Goal: Information Seeking & Learning: Check status

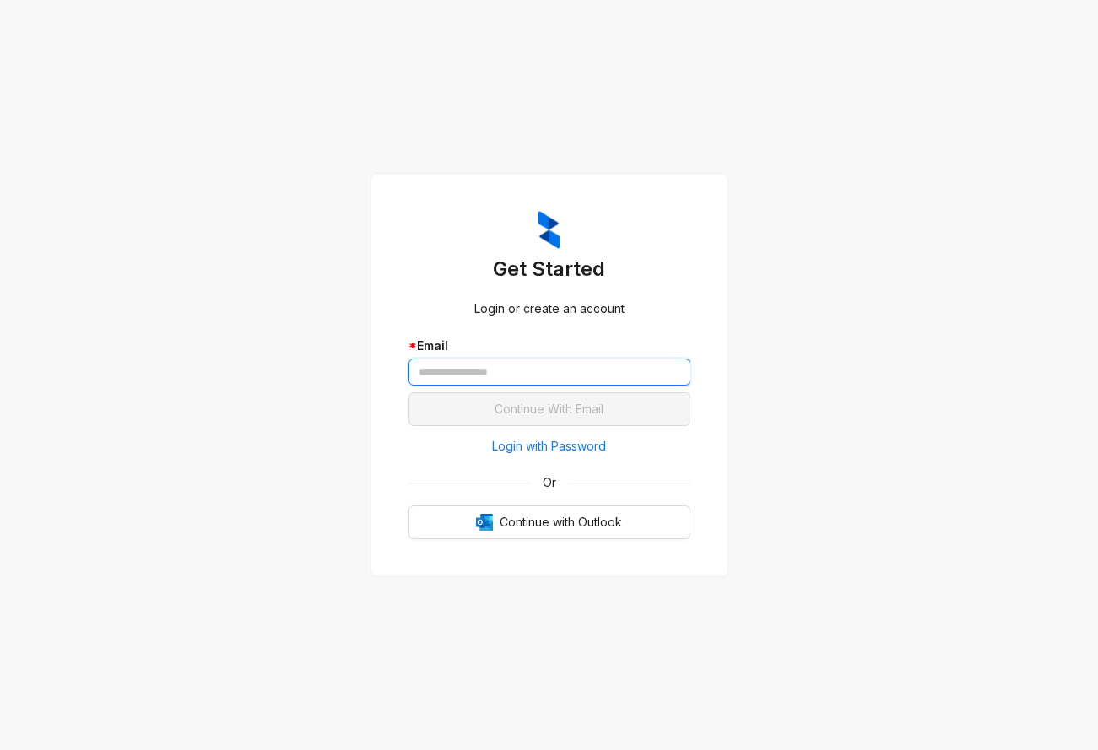
click at [503, 375] on input "text" at bounding box center [549, 372] width 282 height 27
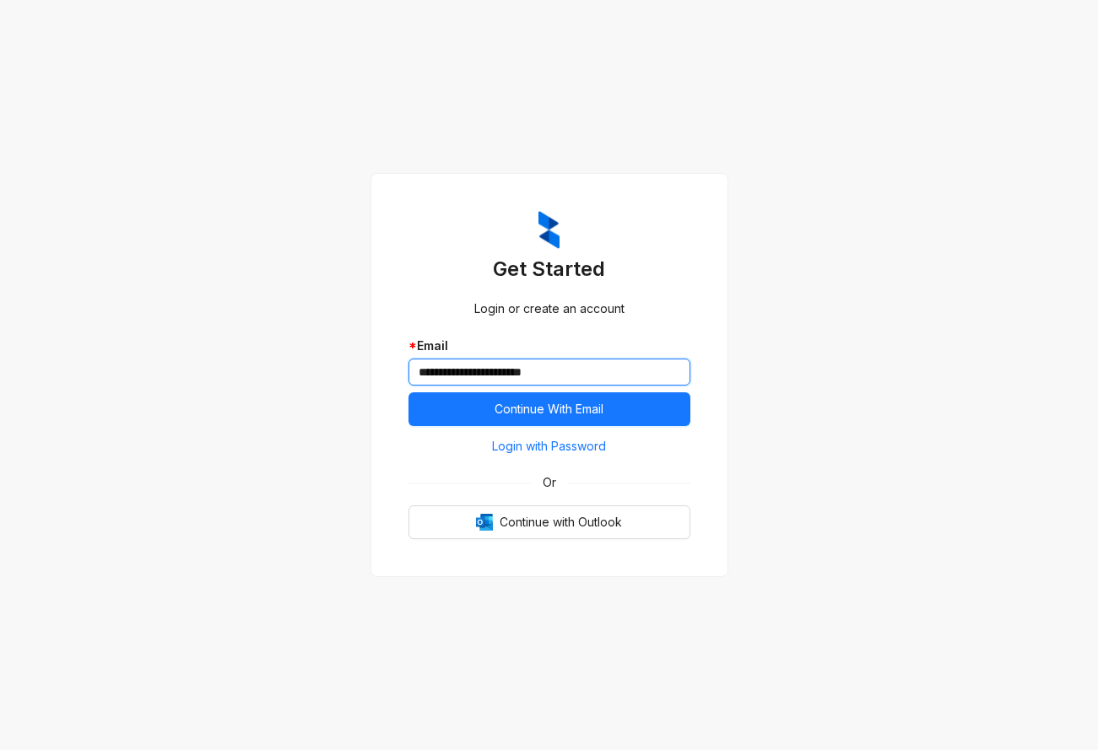
type input "**********"
click at [408, 392] on button "Continue With Email" at bounding box center [549, 409] width 282 height 34
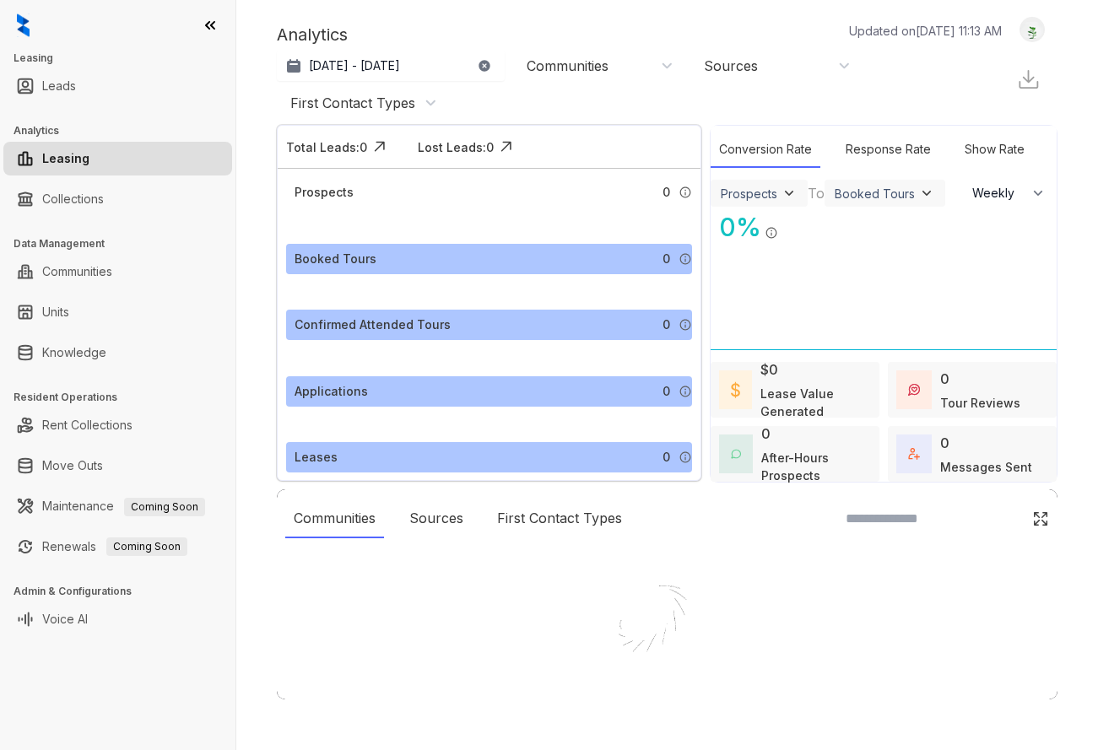
select select "******"
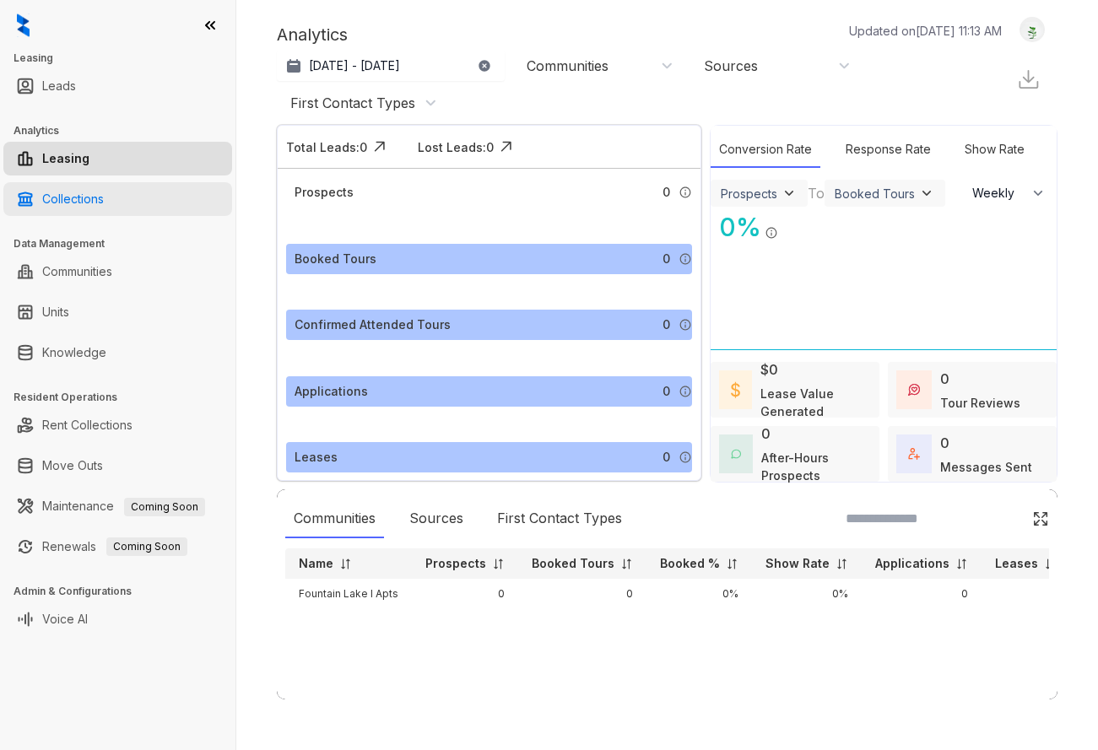
click at [69, 192] on link "Collections" at bounding box center [73, 199] width 62 height 34
click at [78, 198] on link "Collections" at bounding box center [73, 199] width 62 height 34
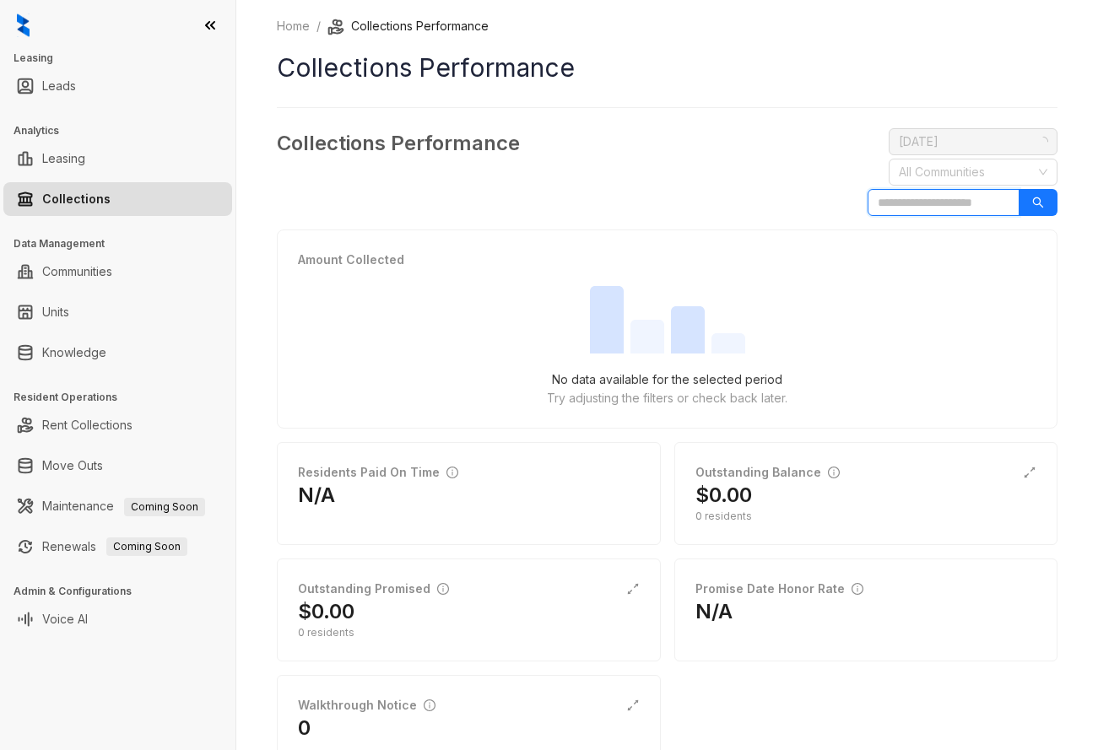
click at [898, 204] on input "search" at bounding box center [943, 202] width 152 height 27
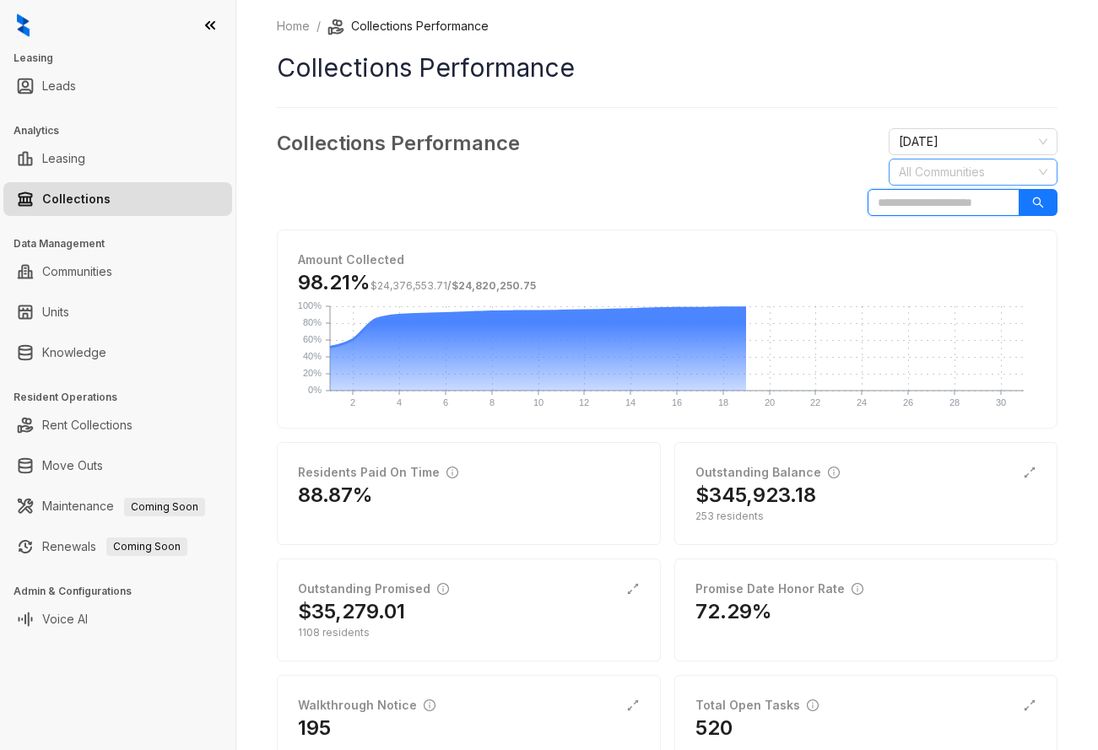
click at [914, 169] on div at bounding box center [964, 172] width 144 height 24
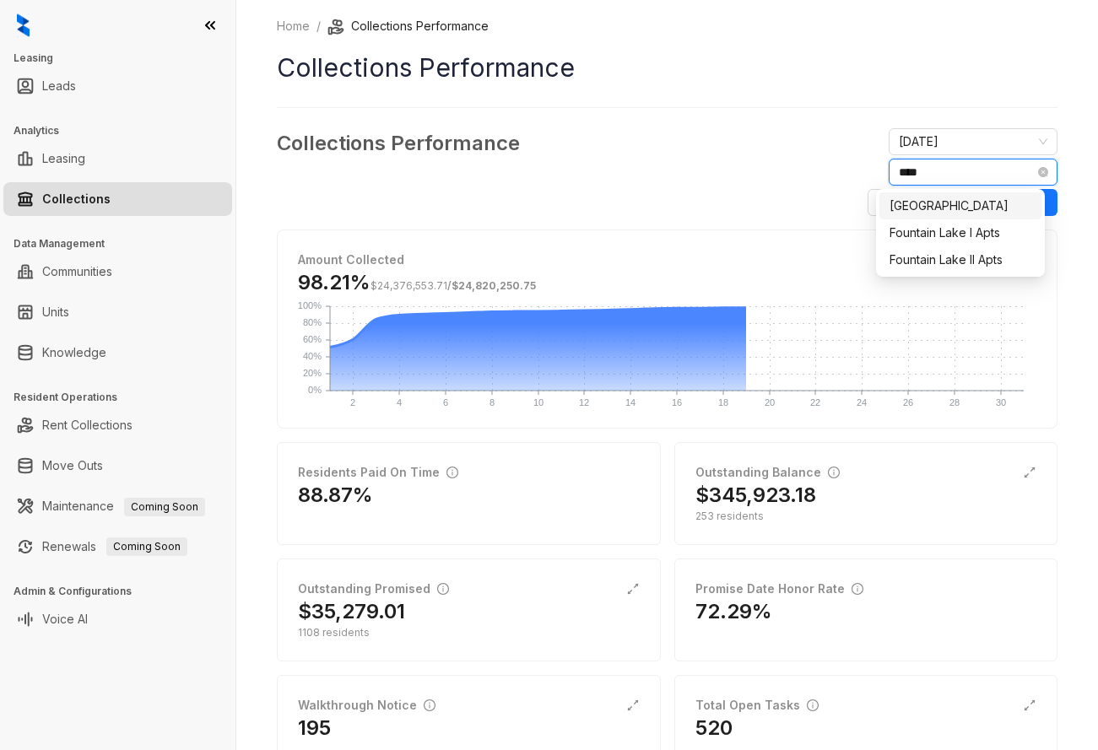
type input "*****"
click at [971, 229] on div "Fountain Lake I Apts" at bounding box center [960, 233] width 142 height 19
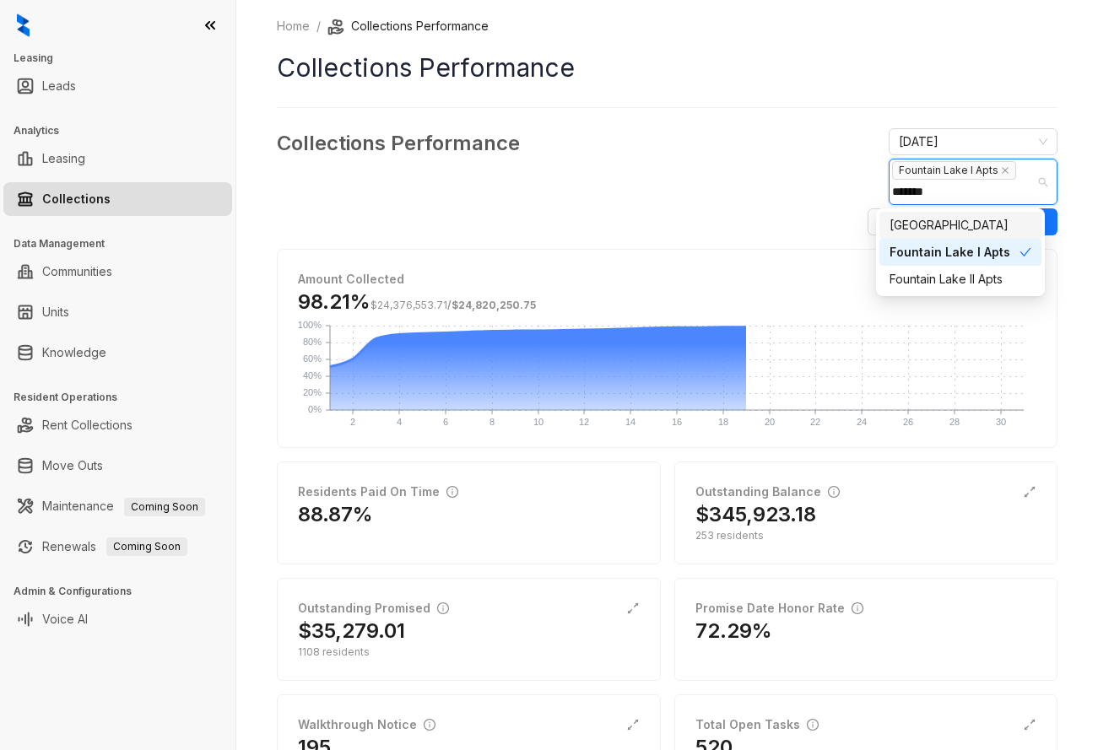
type input "********"
click at [975, 278] on div "Fountain Lake II Apts" at bounding box center [960, 279] width 142 height 19
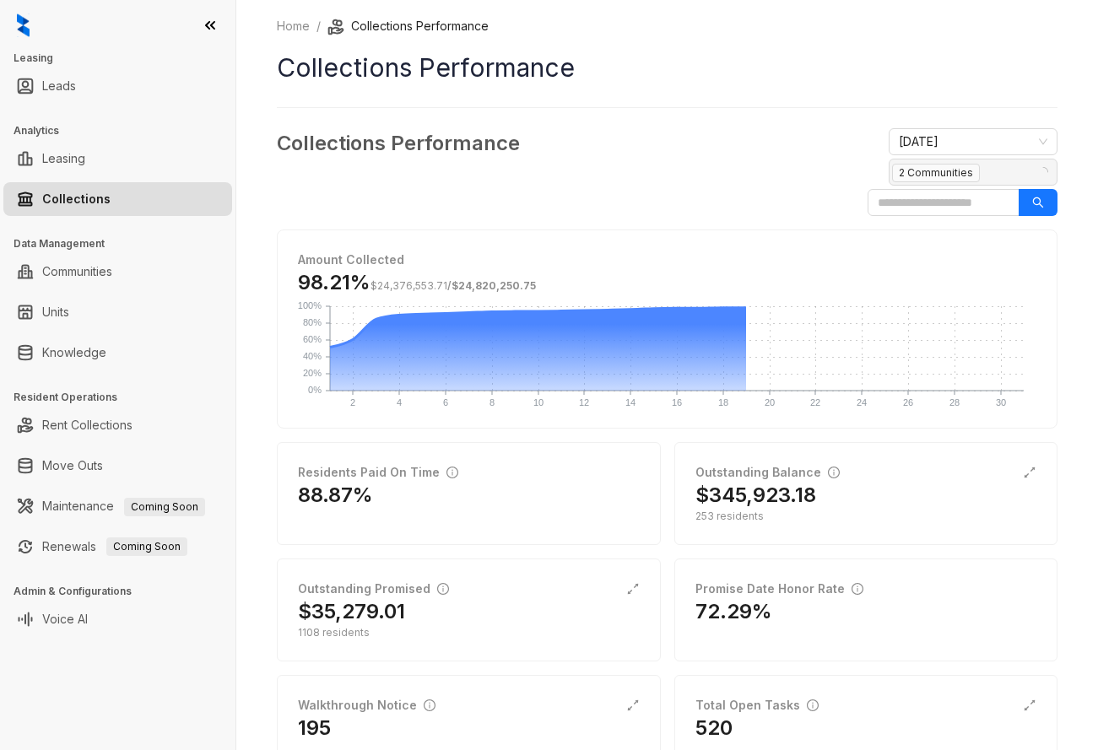
click at [693, 203] on div "Collections Performance [DATE] [GEOGRAPHIC_DATA] I Apts, [GEOGRAPHIC_DATA] II A…" at bounding box center [667, 172] width 780 height 88
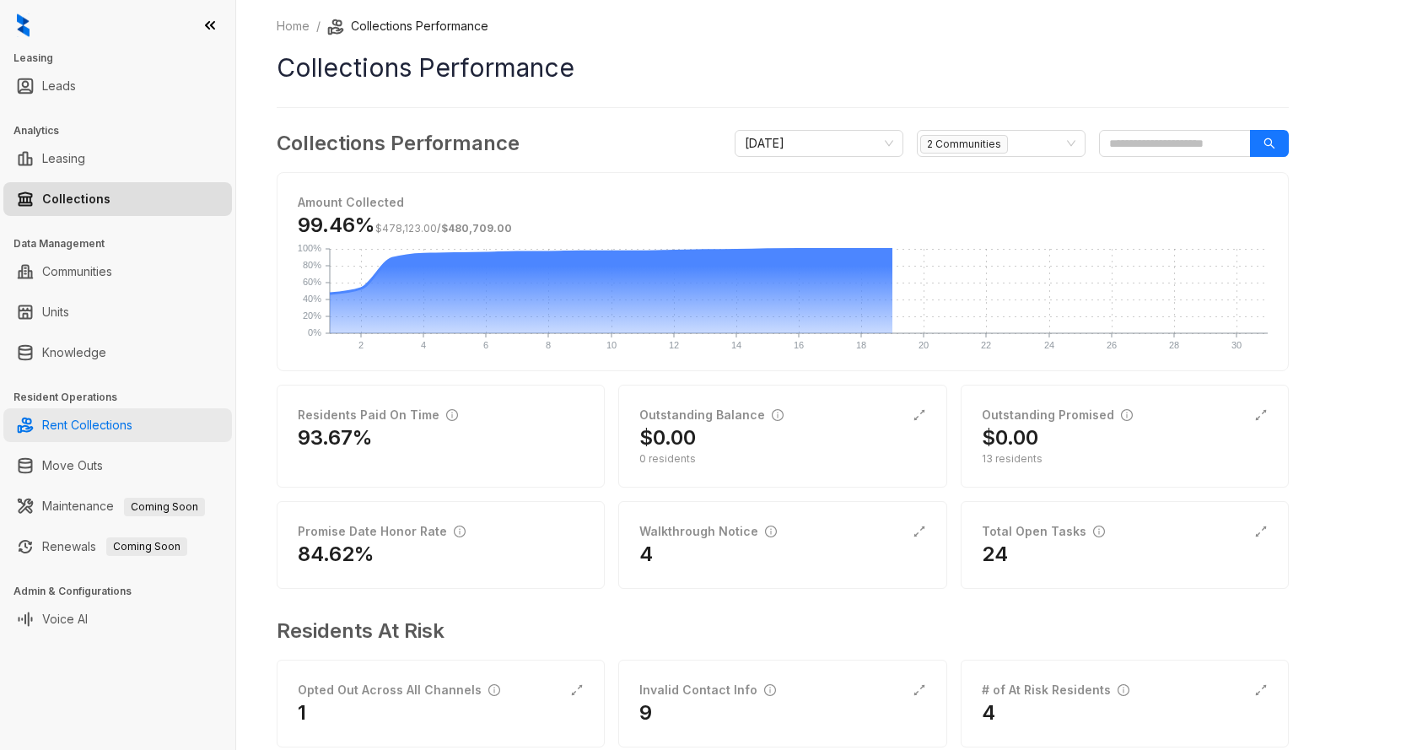
click at [119, 424] on link "Rent Collections" at bounding box center [87, 425] width 90 height 34
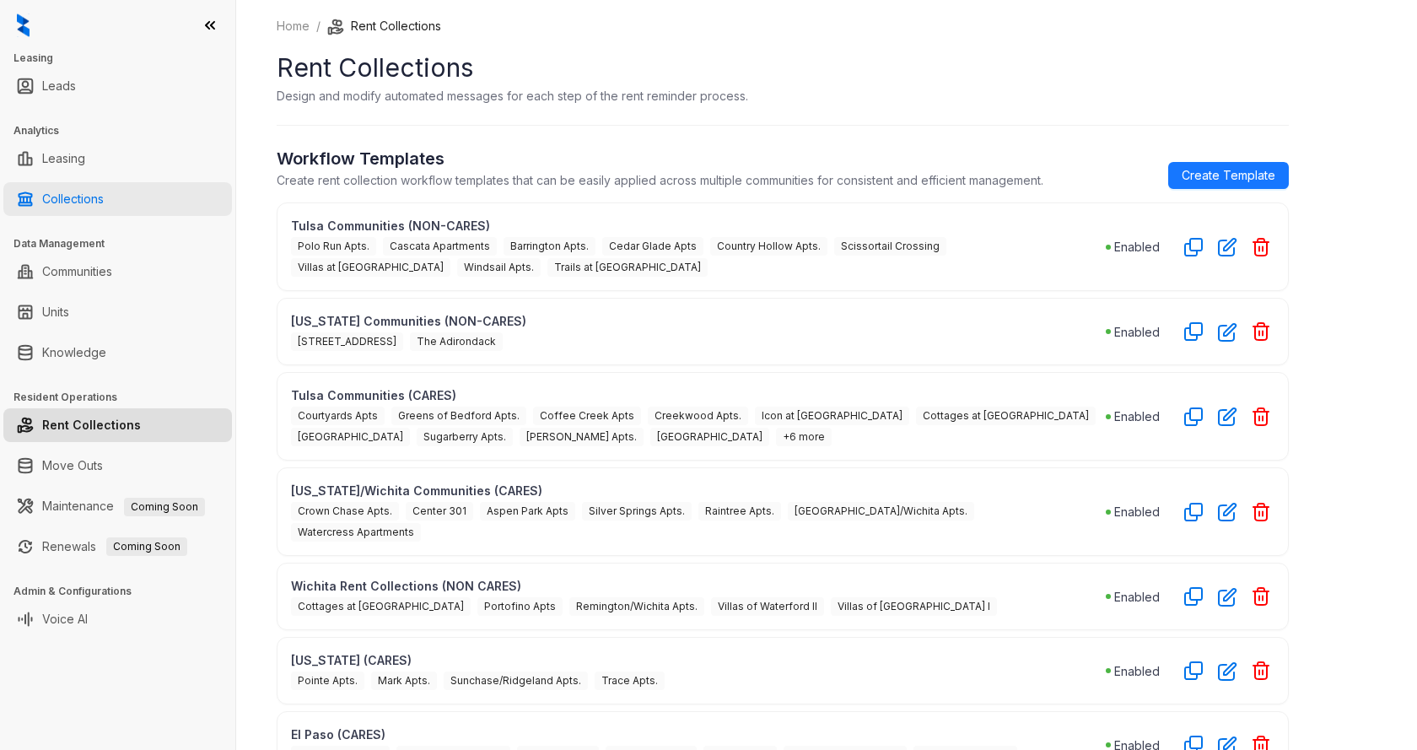
click at [63, 193] on link "Collections" at bounding box center [73, 199] width 62 height 34
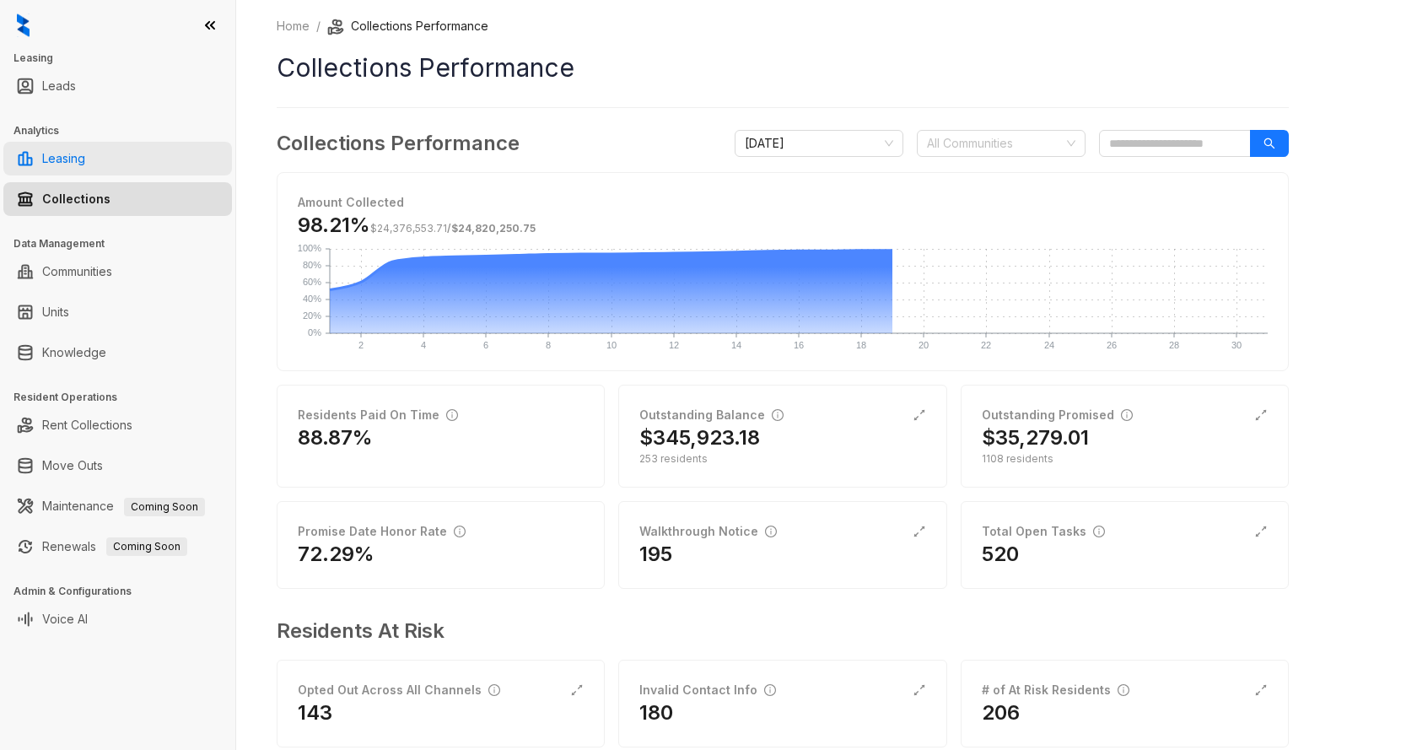
click at [85, 160] on link "Leasing" at bounding box center [63, 159] width 43 height 34
select select "******"
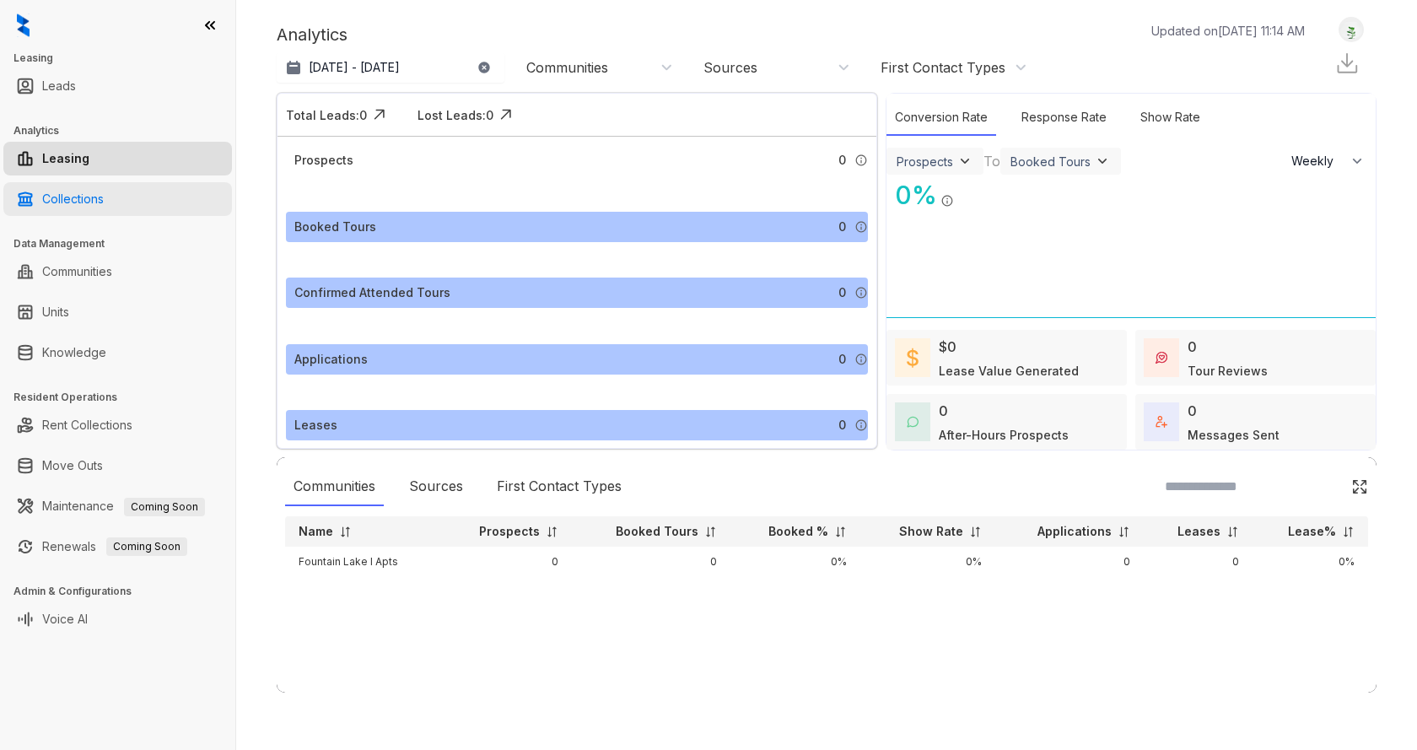
click at [87, 195] on link "Collections" at bounding box center [73, 199] width 62 height 34
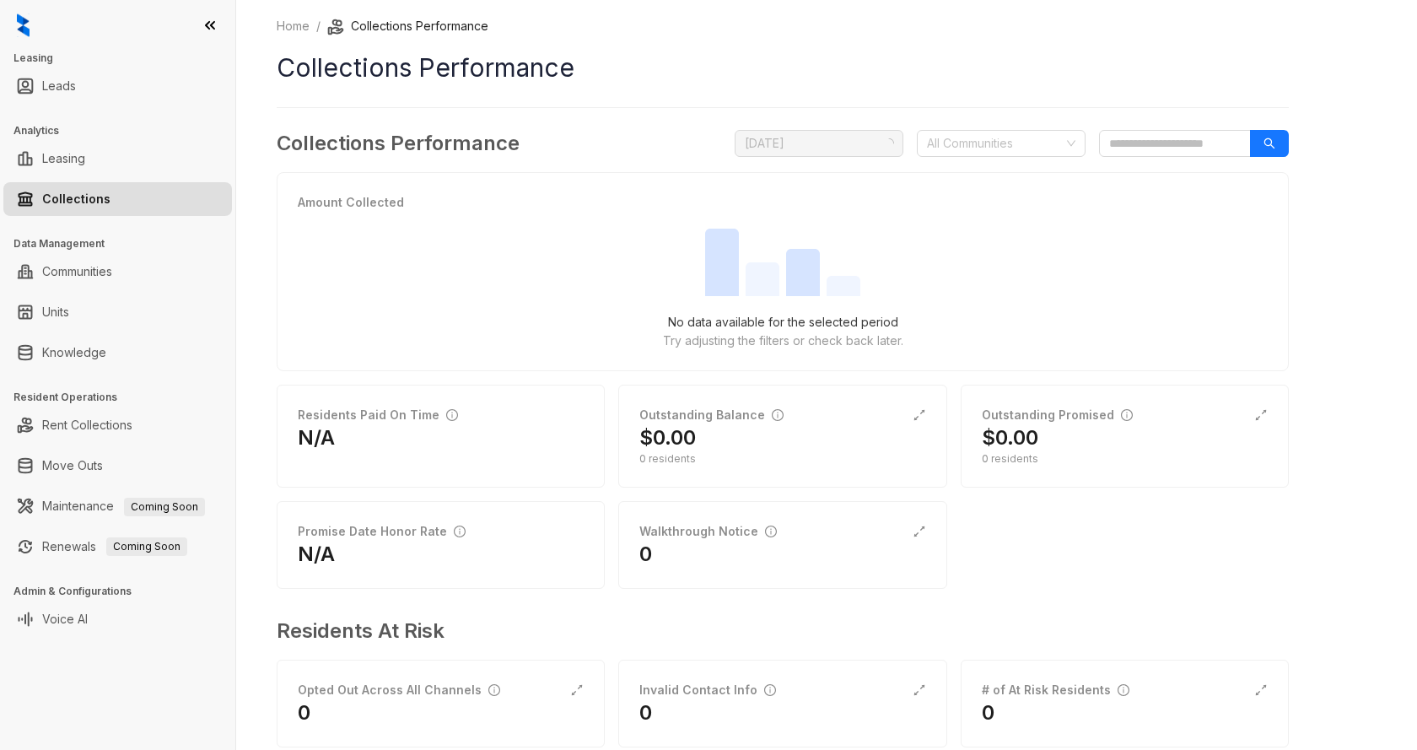
scroll to position [38, 0]
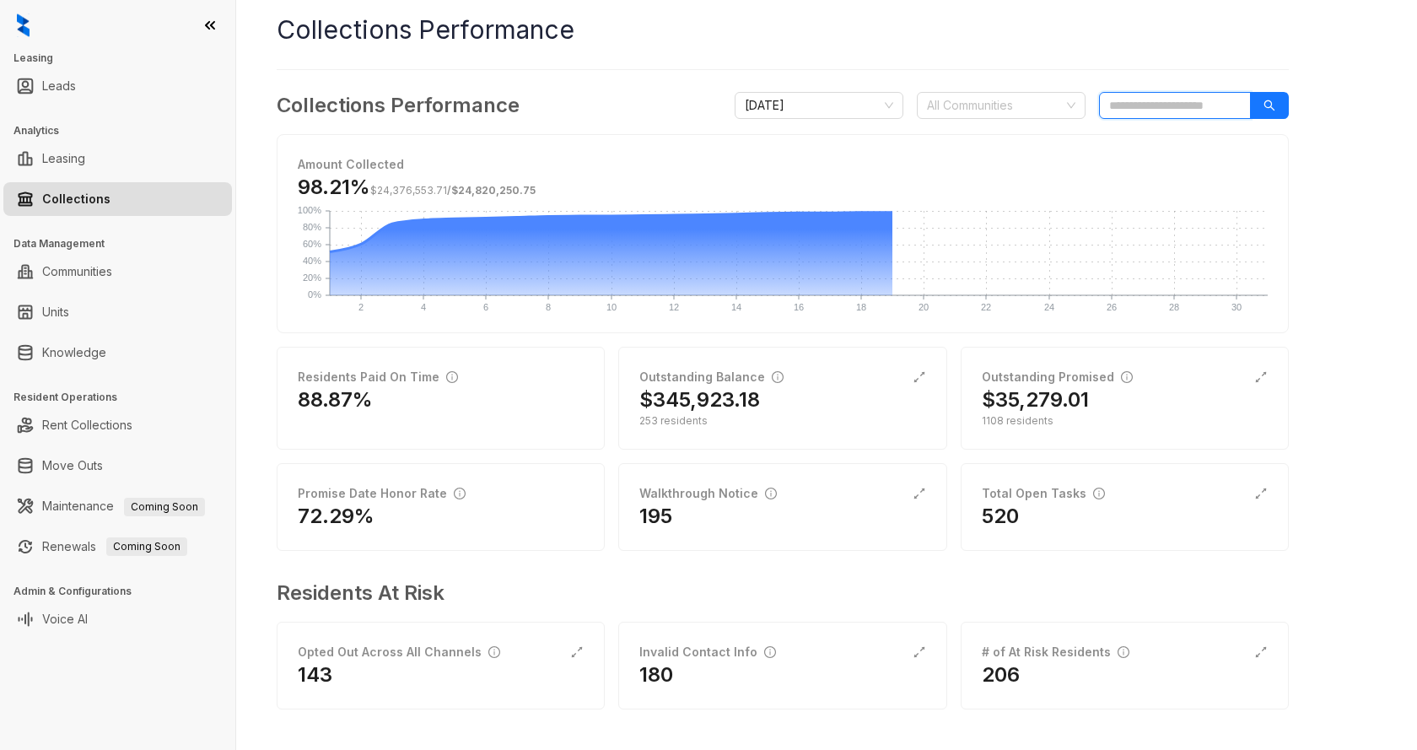
click at [1097, 100] on input "search" at bounding box center [1175, 105] width 152 height 27
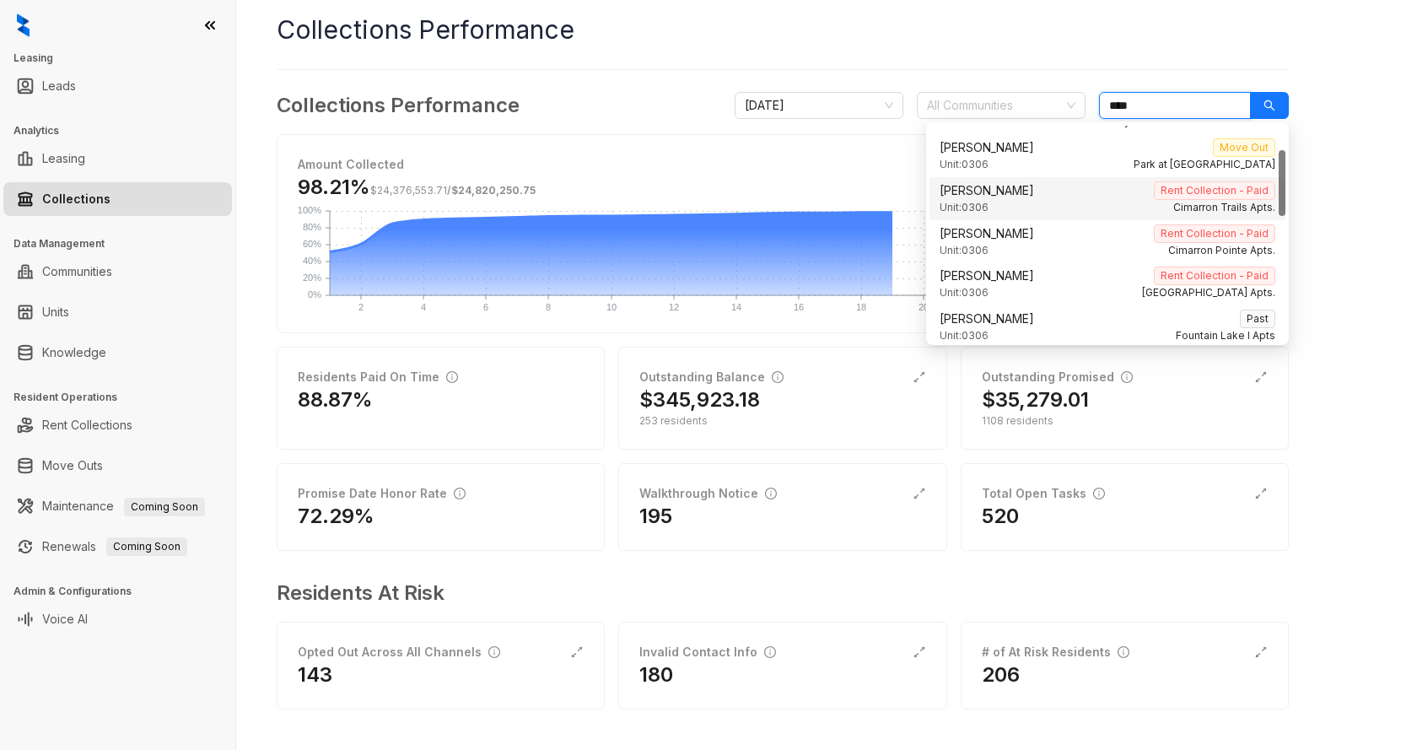
scroll to position [148, 0]
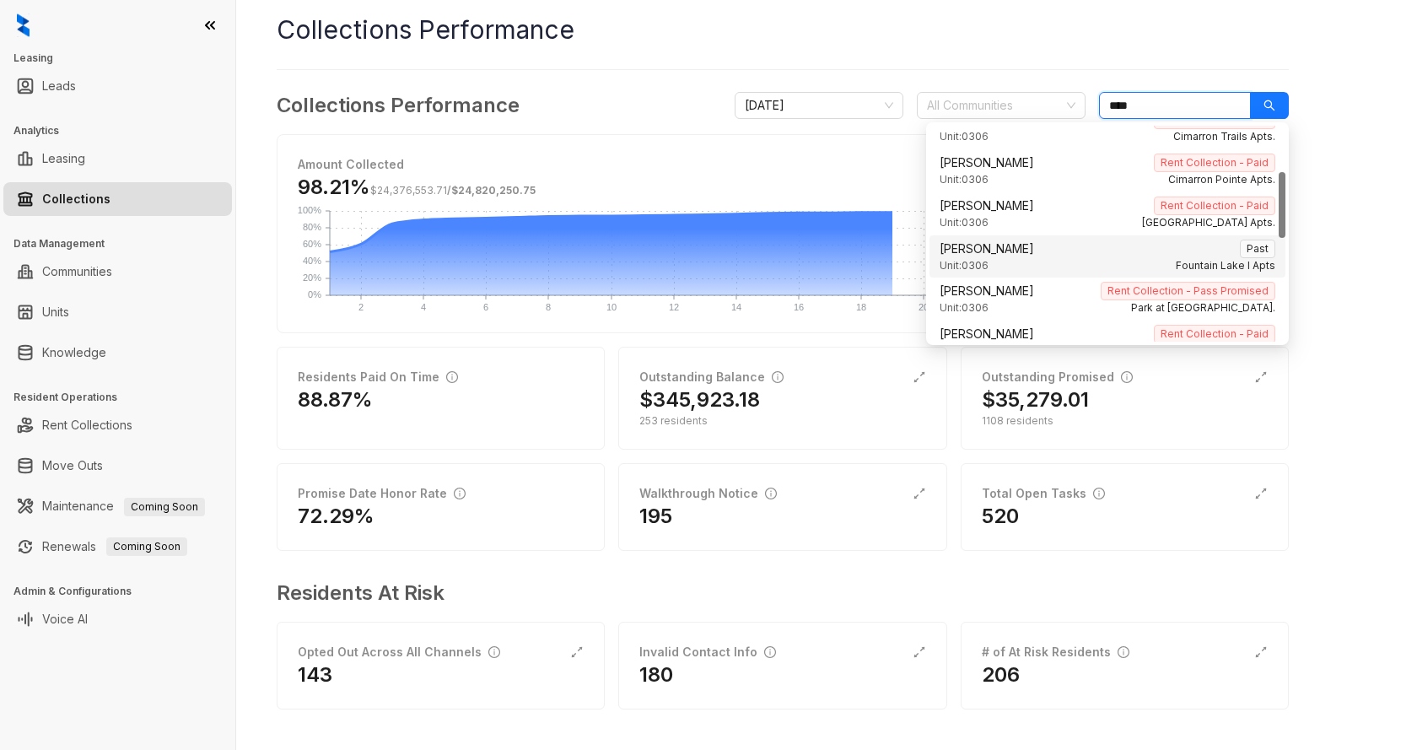
click at [981, 260] on span "Unit: 0306" at bounding box center [964, 266] width 49 height 16
type input "****"
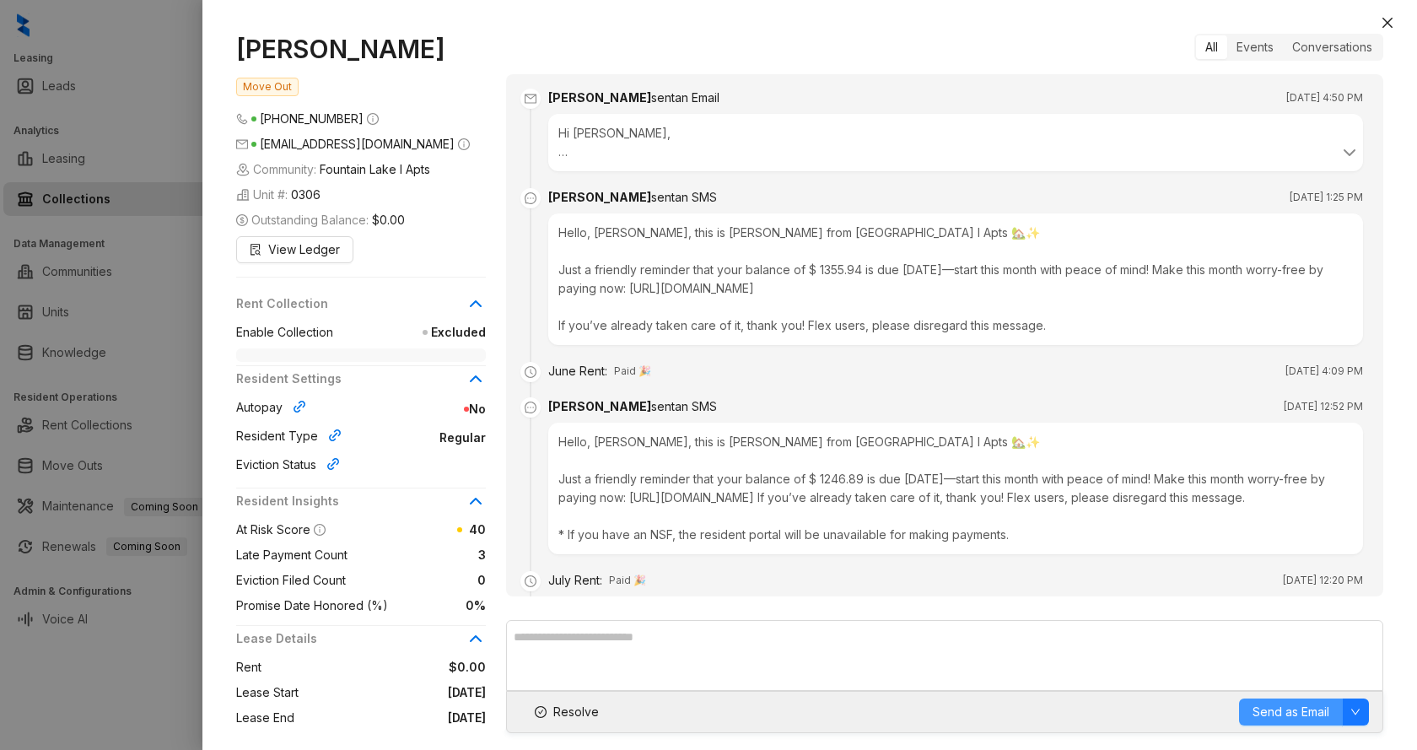
click at [1097, 713] on span "Send as Email" at bounding box center [1291, 712] width 77 height 19
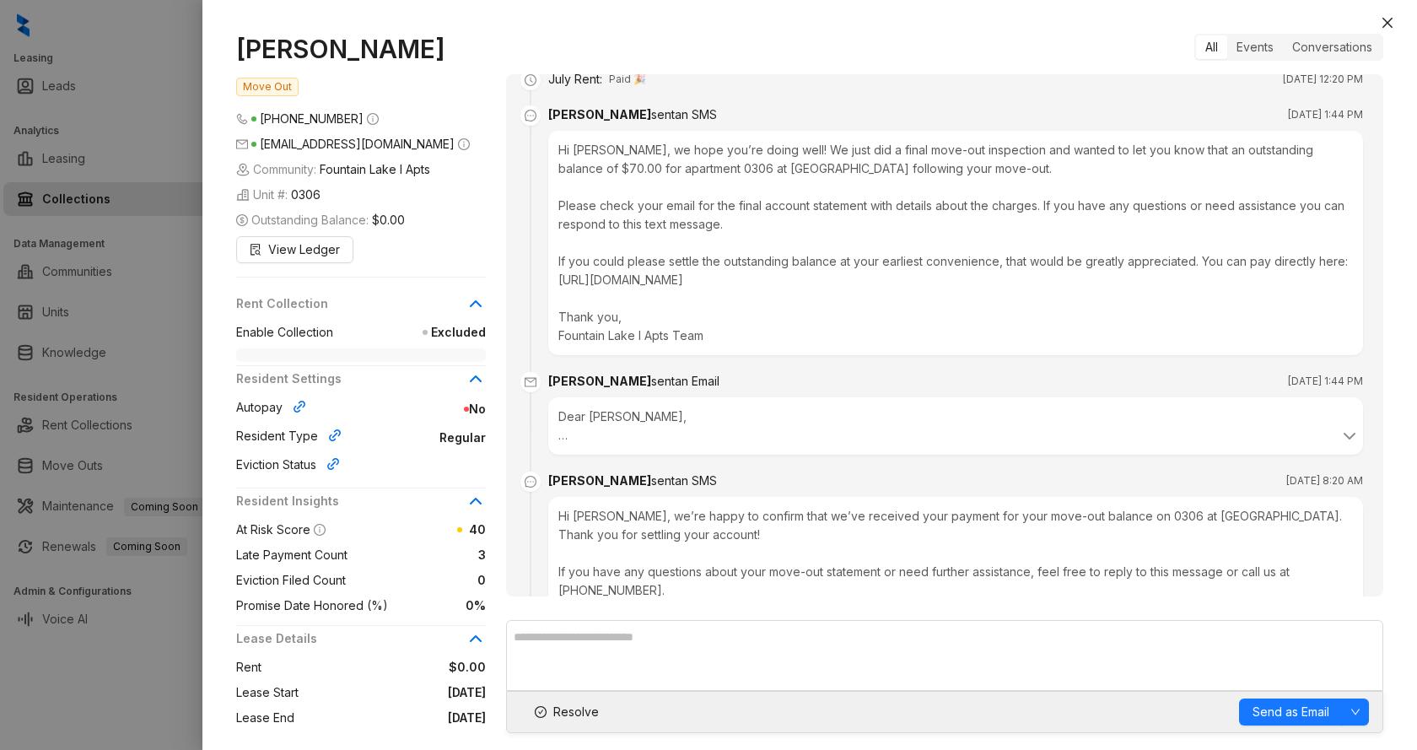
scroll to position [713, 0]
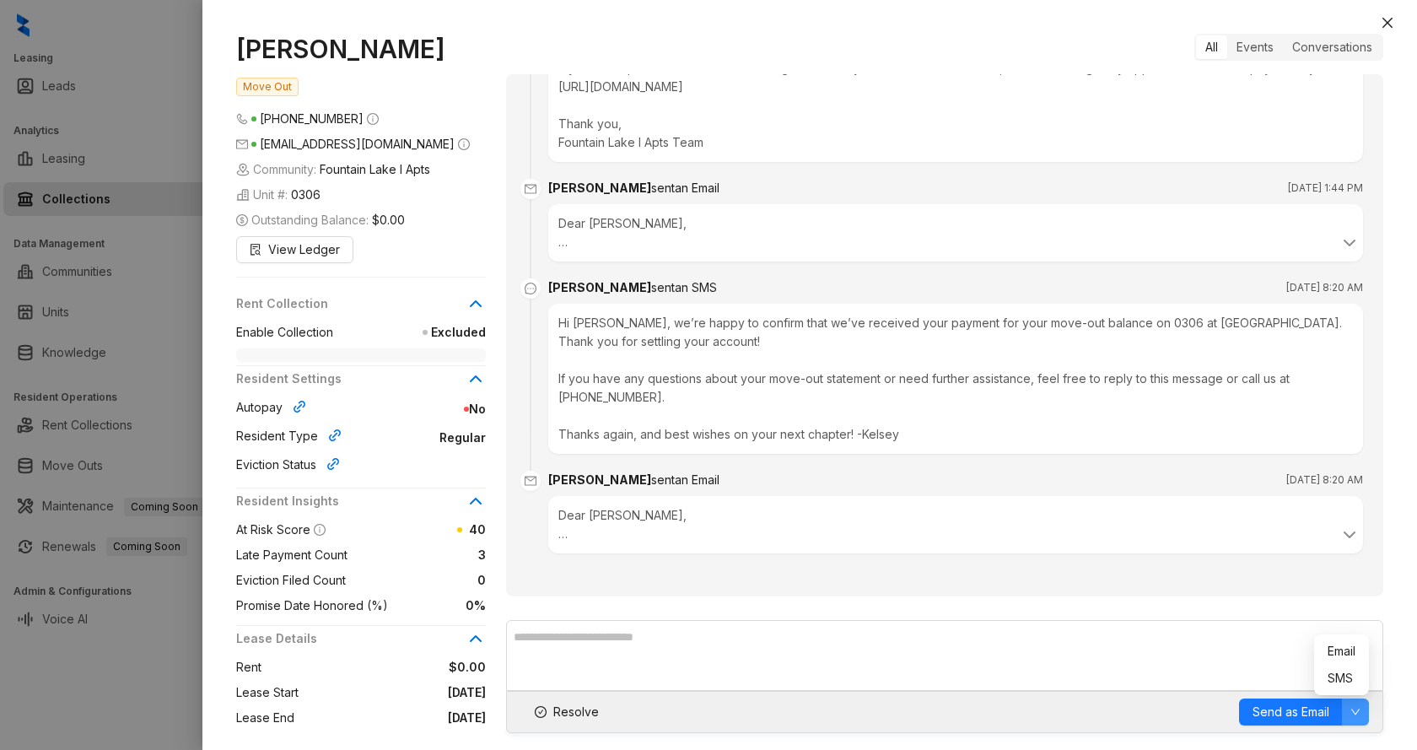
click at [1097, 710] on icon "down" at bounding box center [1356, 712] width 10 height 10
click at [1097, 649] on span "Email" at bounding box center [1342, 651] width 28 height 19
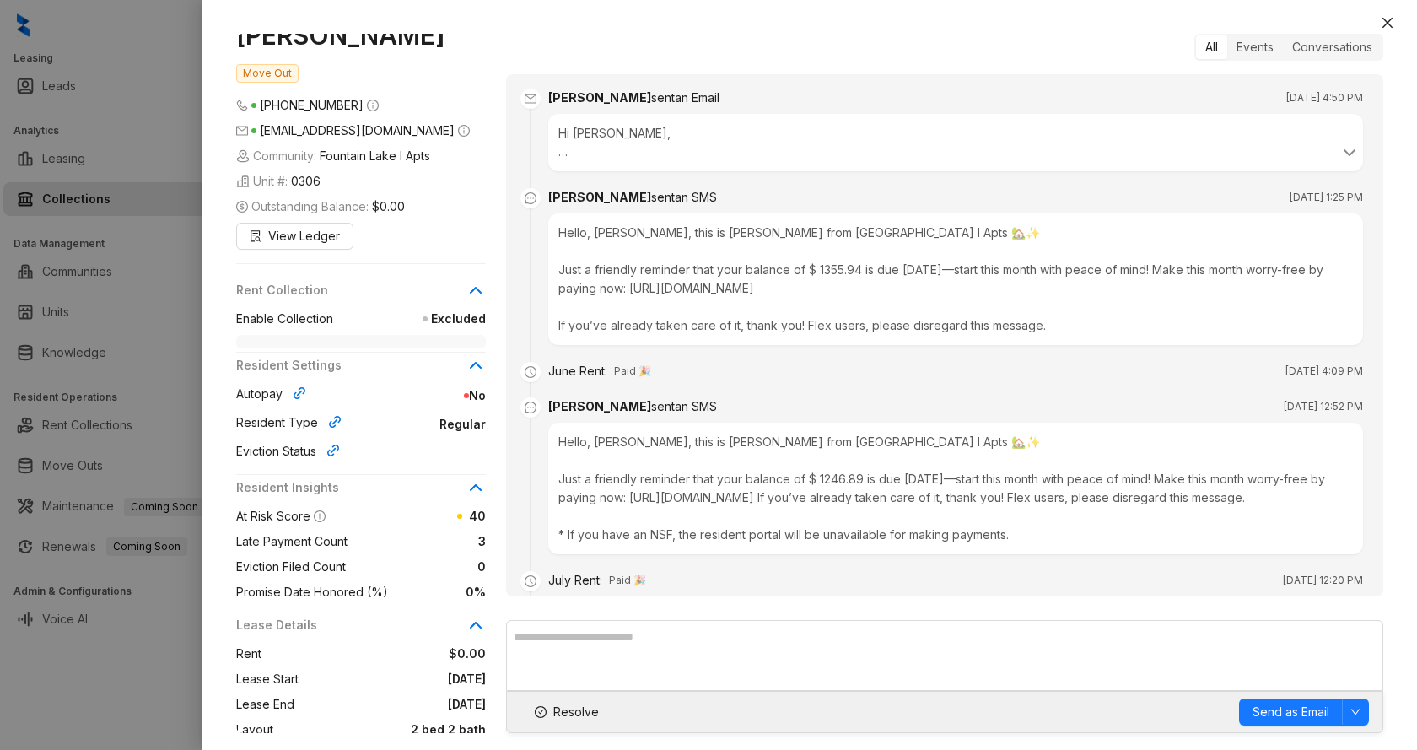
scroll to position [0, 0]
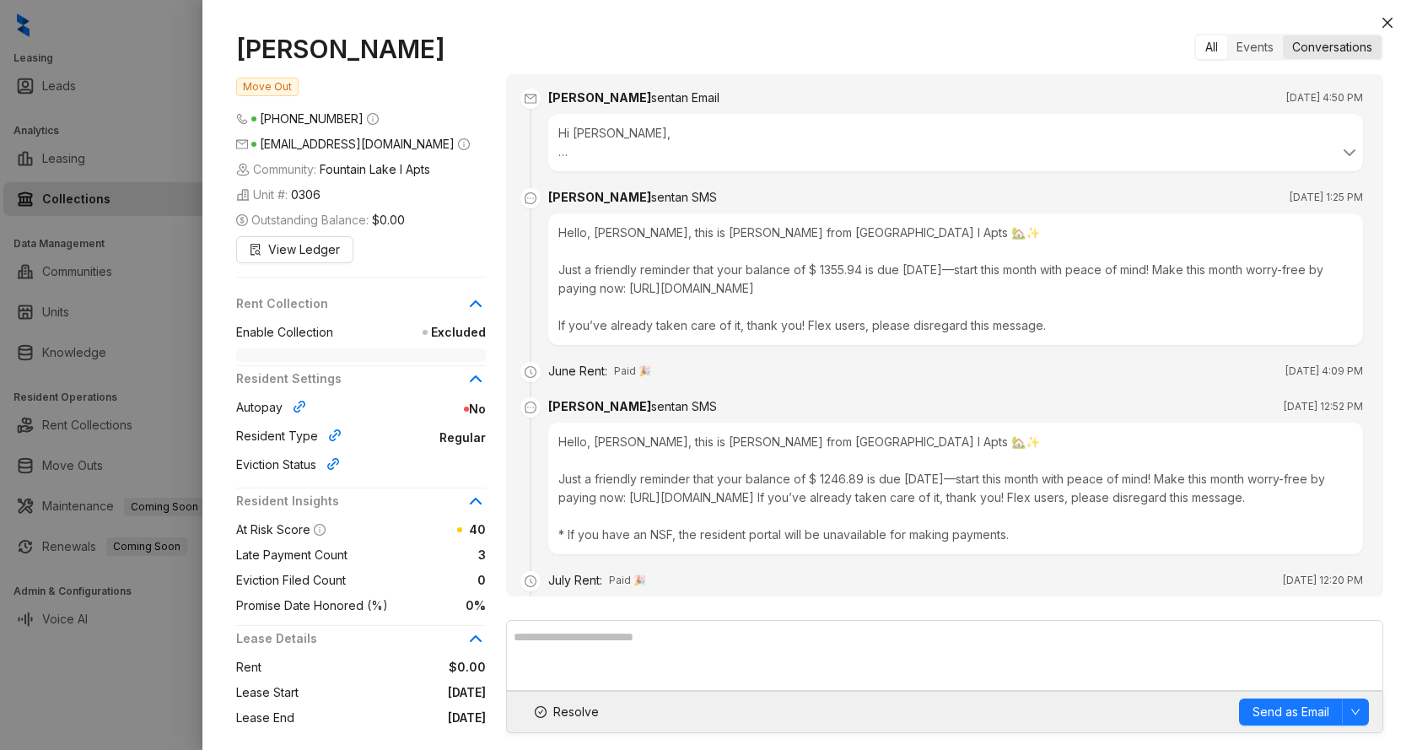
click at [1097, 48] on div "Conversations" at bounding box center [1332, 47] width 99 height 24
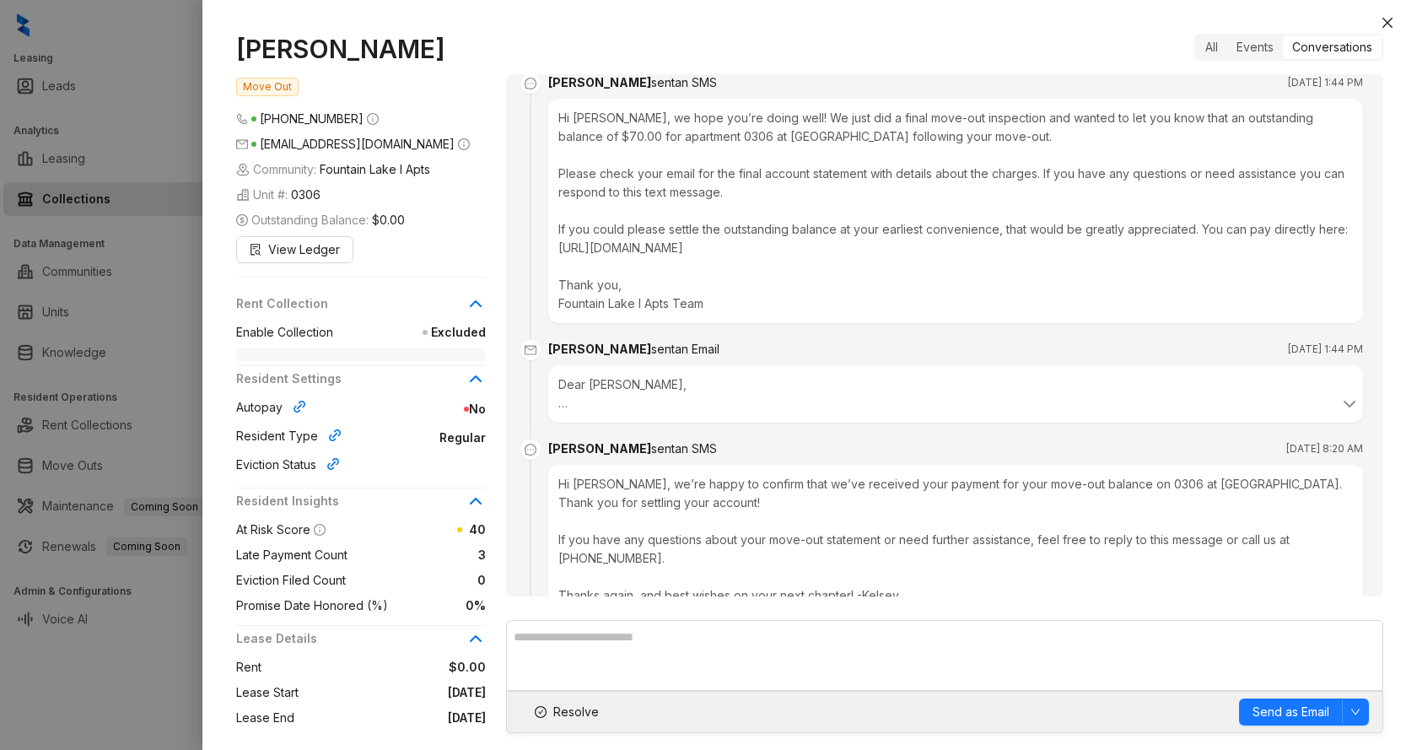
scroll to position [642, 0]
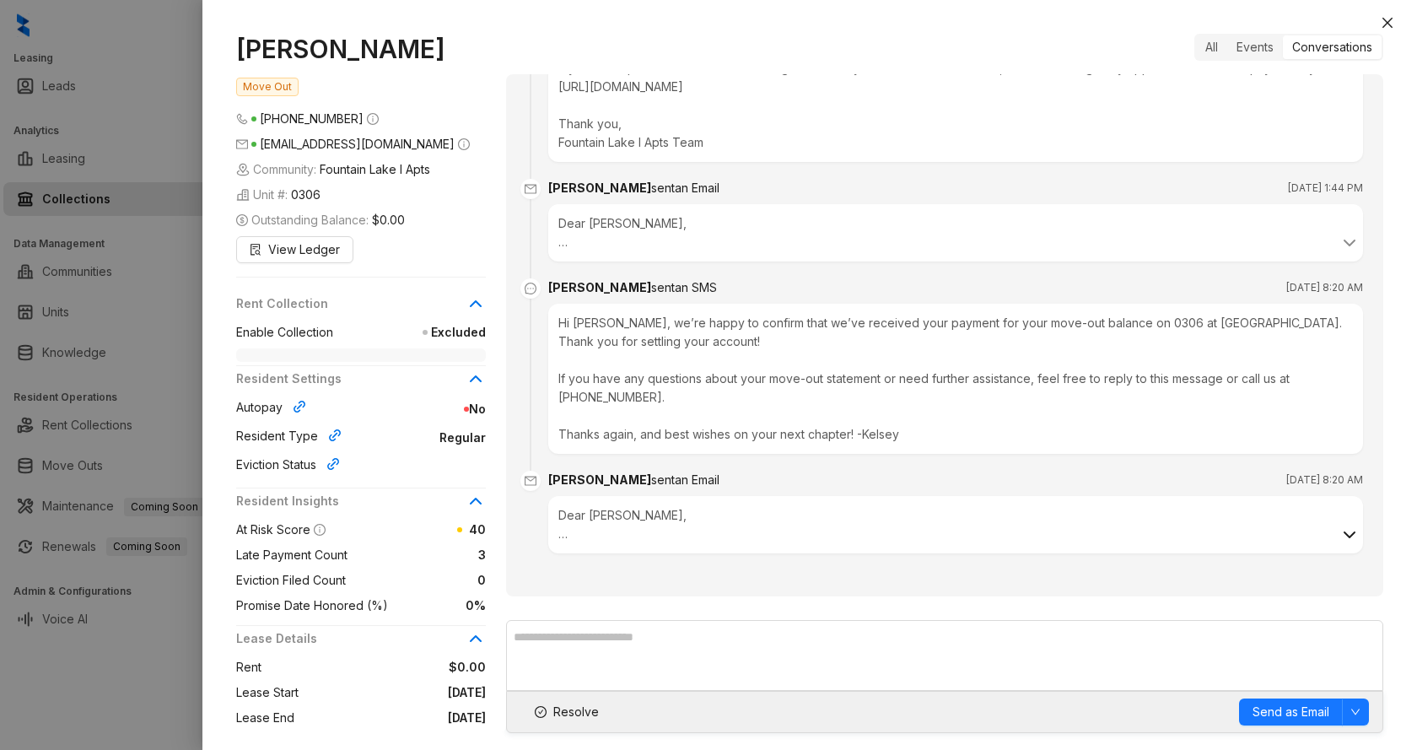
click at [1097, 533] on icon at bounding box center [1350, 535] width 20 height 20
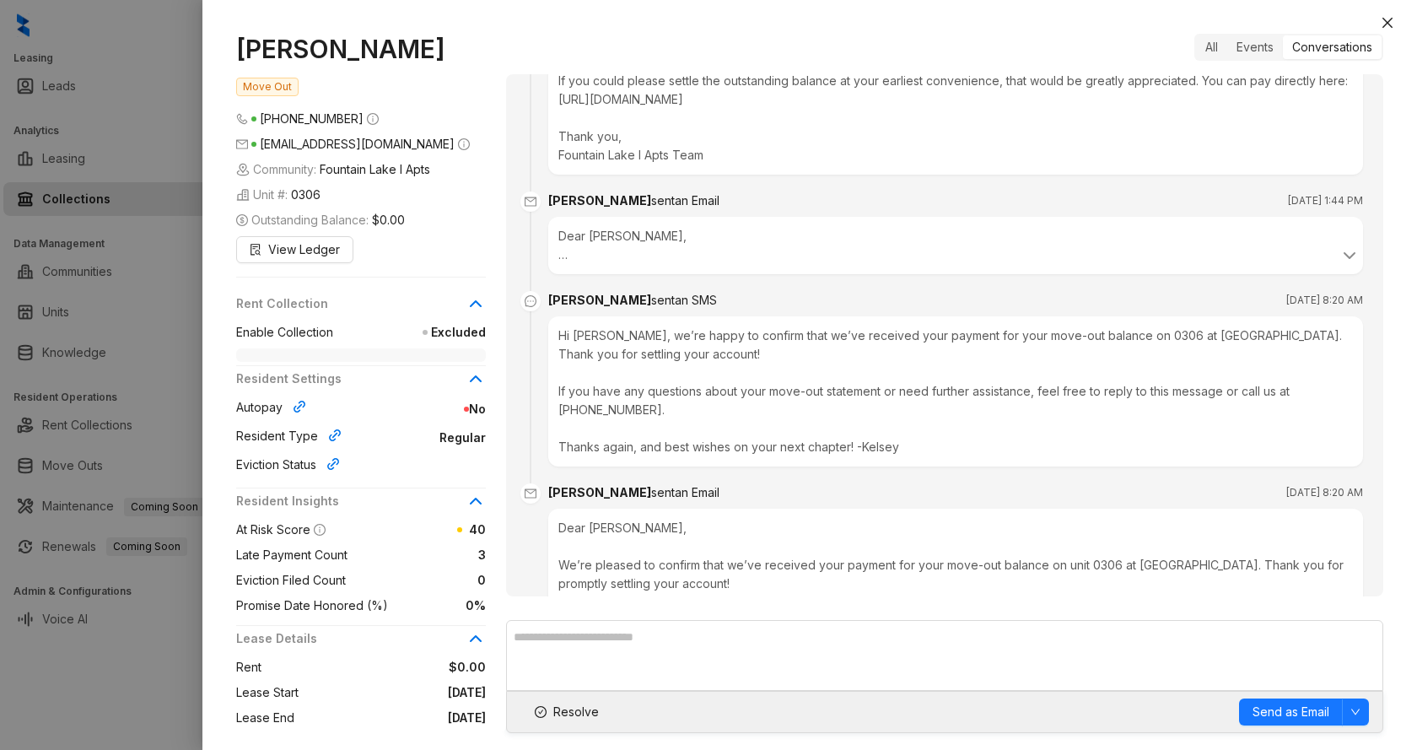
scroll to position [594, 0]
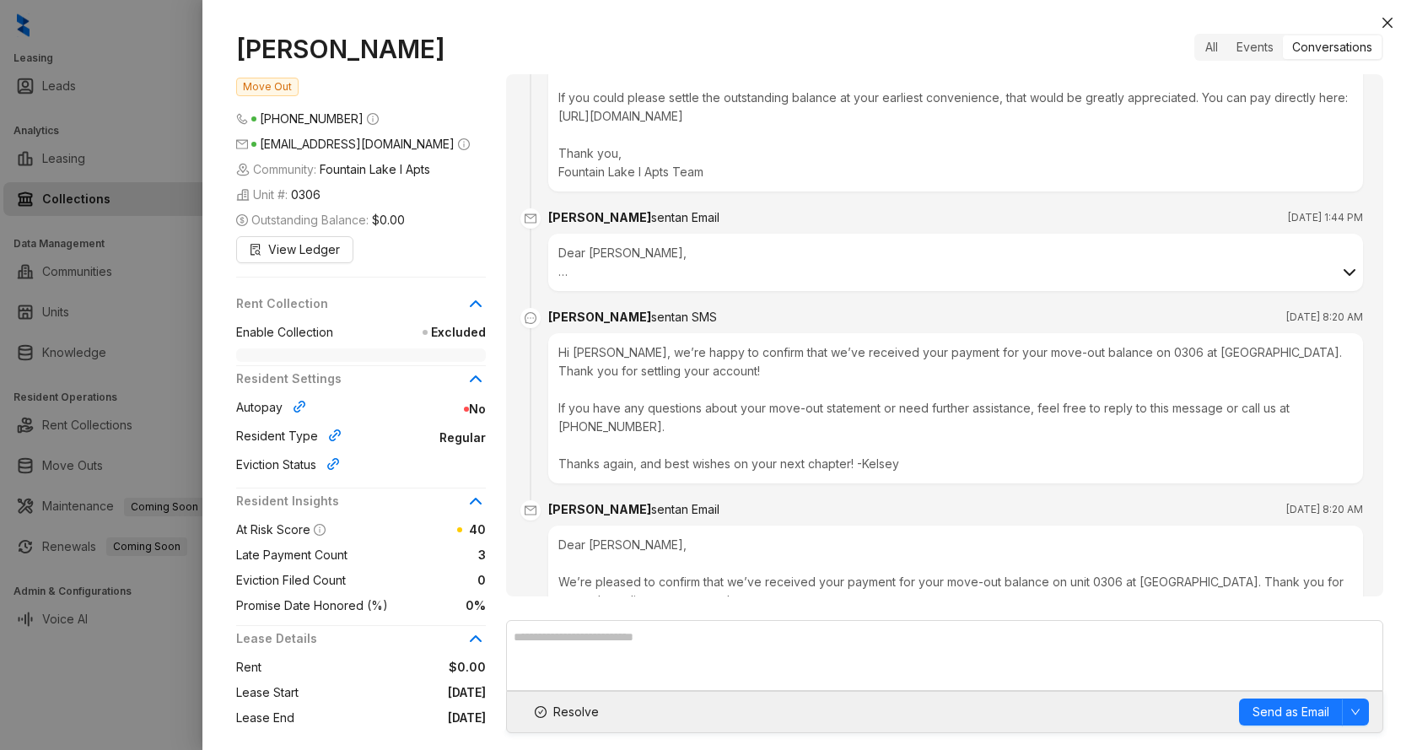
click at [1097, 283] on icon at bounding box center [1350, 272] width 20 height 20
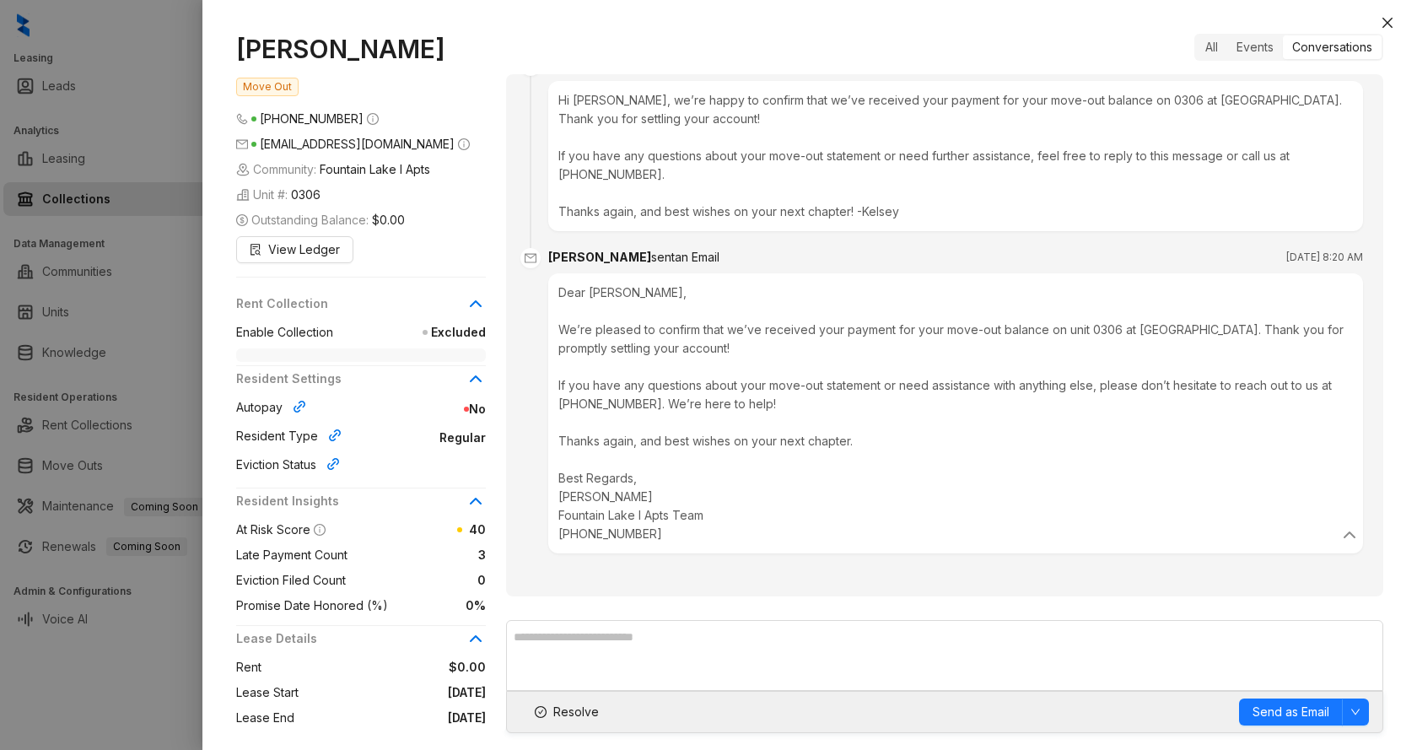
scroll to position [0, 0]
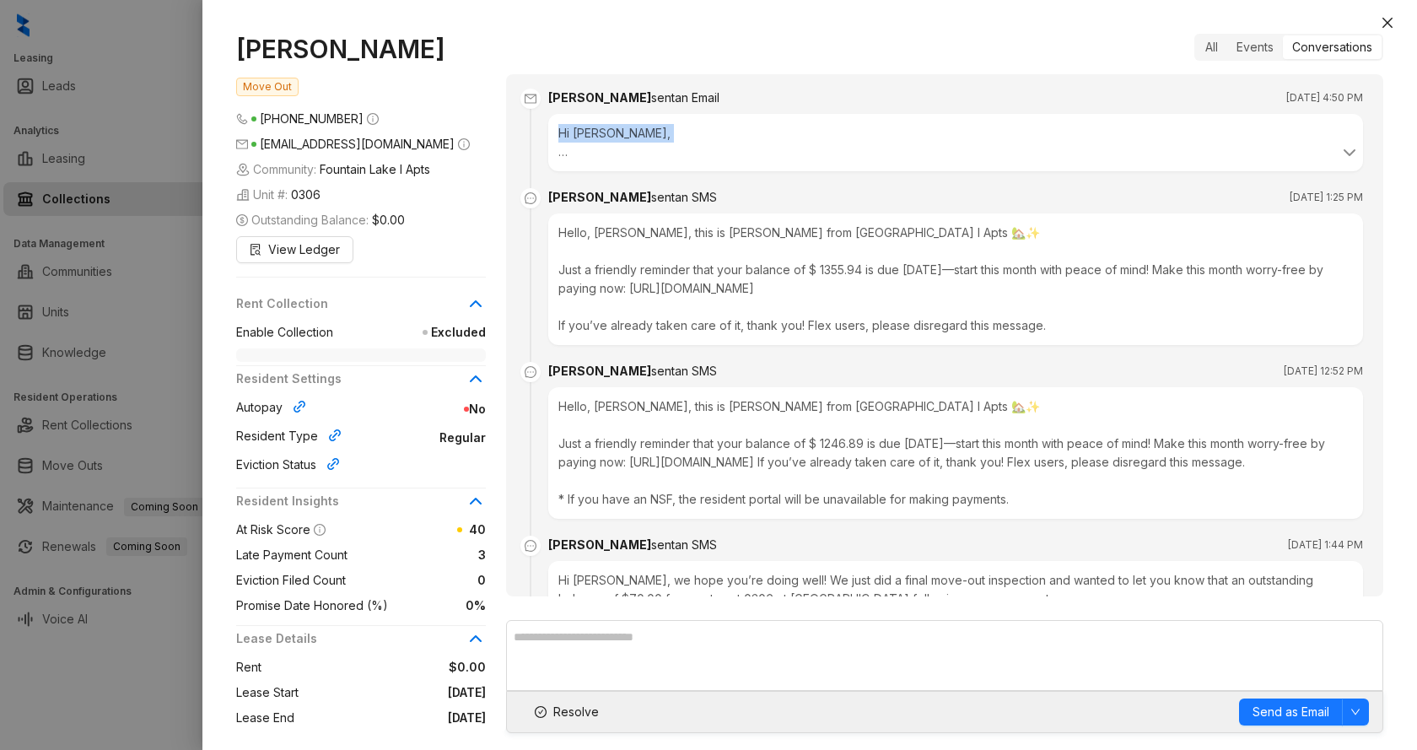
drag, startPoint x: 556, startPoint y: 126, endPoint x: 665, endPoint y: 146, distance: 110.7
click at [665, 146] on div "Hi [PERSON_NAME], This is [PERSON_NAME] from [GEOGRAPHIC_DATA] I Apts 🏡✨ Just a…" at bounding box center [955, 142] width 815 height 57
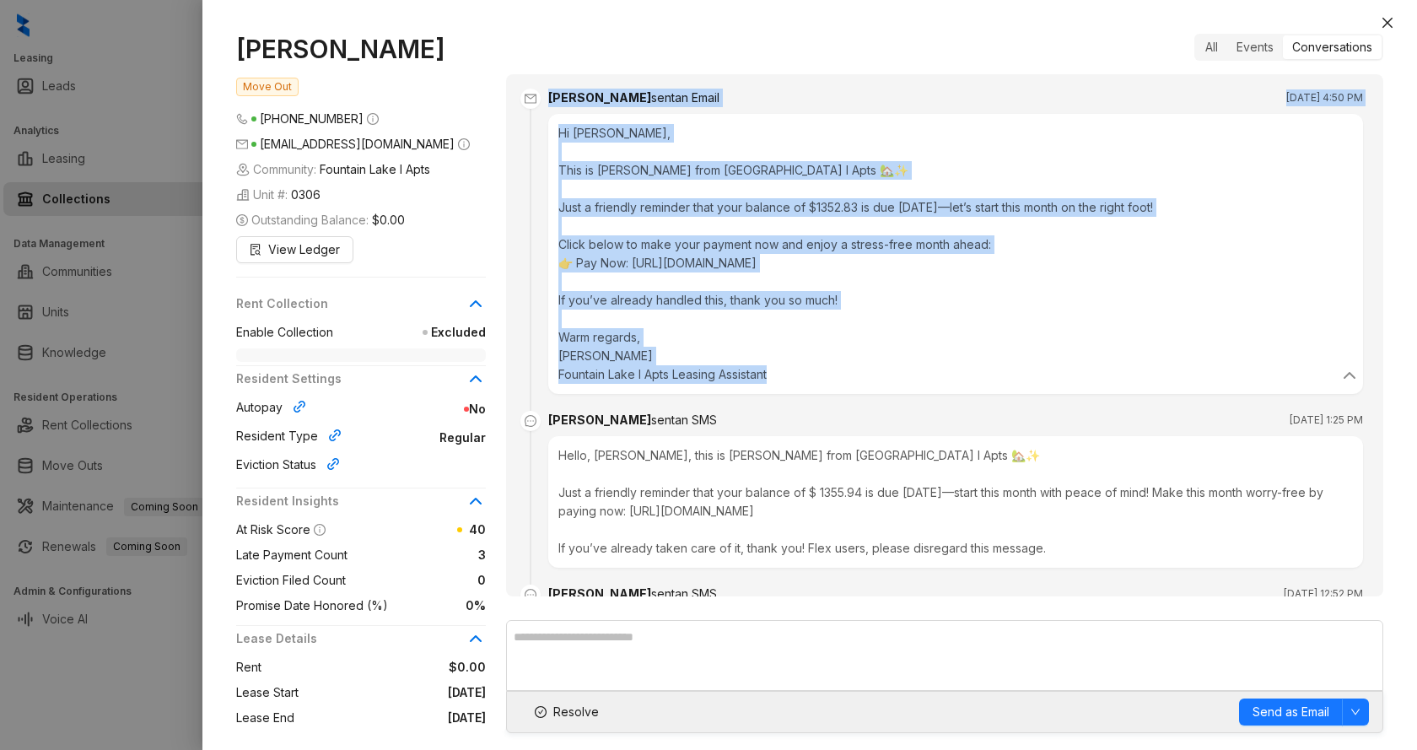
drag, startPoint x: 549, startPoint y: 100, endPoint x: 1022, endPoint y: 375, distance: 546.7
click at [1050, 389] on div "[PERSON_NAME] sent an Email [DATE] 4:50 PM Hi [PERSON_NAME], This is [PERSON_NA…" at bounding box center [955, 241] width 815 height 305
copy div "[PERSON_NAME] sent an Email [DATE] 4:50 PM Hi [PERSON_NAME], This is [PERSON_NA…"
drag, startPoint x: 1224, startPoint y: 288, endPoint x: 1217, endPoint y: 281, distance: 10.2
click at [1097, 287] on div "Hi [PERSON_NAME], This is [PERSON_NAME] from [GEOGRAPHIC_DATA] I Apts 🏡✨ Just a…" at bounding box center [955, 254] width 795 height 260
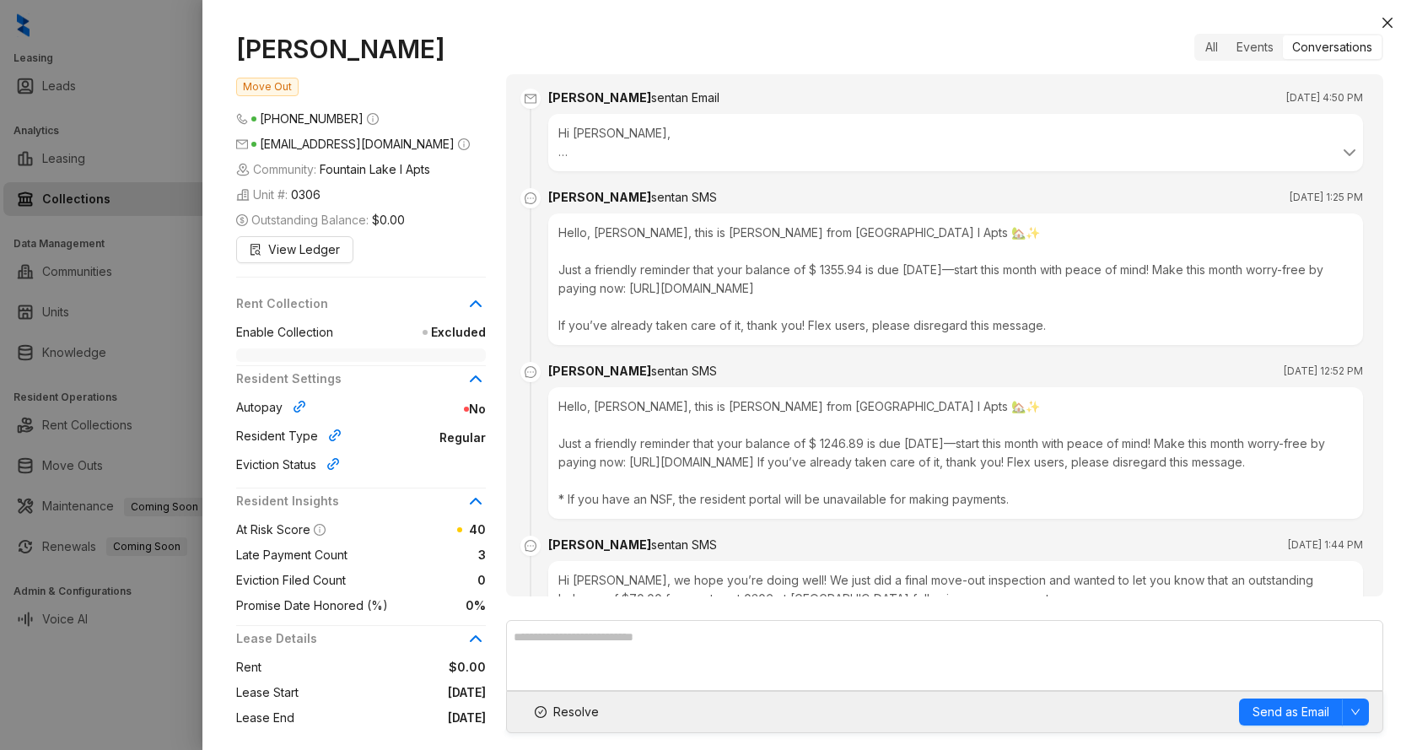
click at [1097, 281] on div "Hello, [PERSON_NAME], this is [PERSON_NAME] from [GEOGRAPHIC_DATA] I Apts 🏡✨ Ju…" at bounding box center [955, 279] width 815 height 132
click at [1097, 47] on div "Conversations" at bounding box center [1332, 47] width 99 height 24
click at [1097, 46] on div "Events" at bounding box center [1255, 47] width 56 height 24
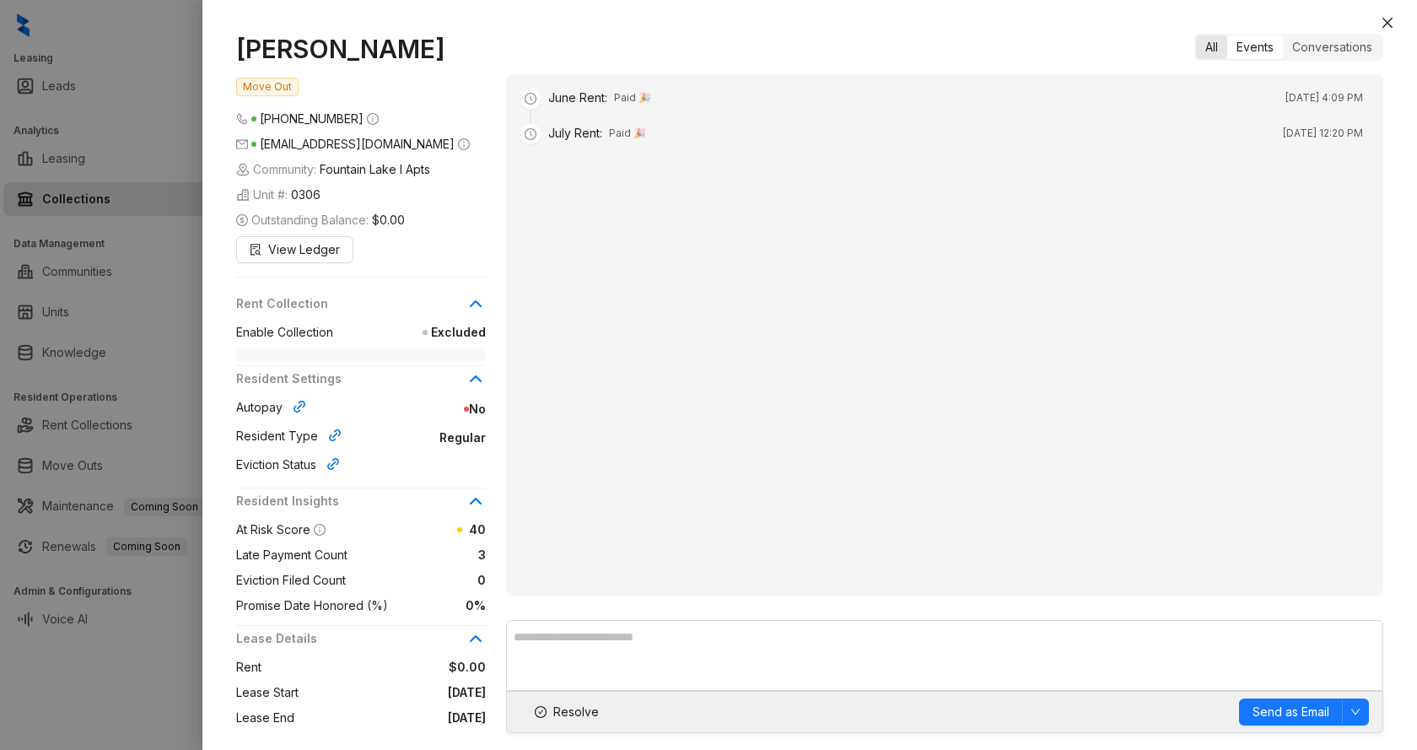
click at [1097, 47] on div "All" at bounding box center [1211, 47] width 31 height 24
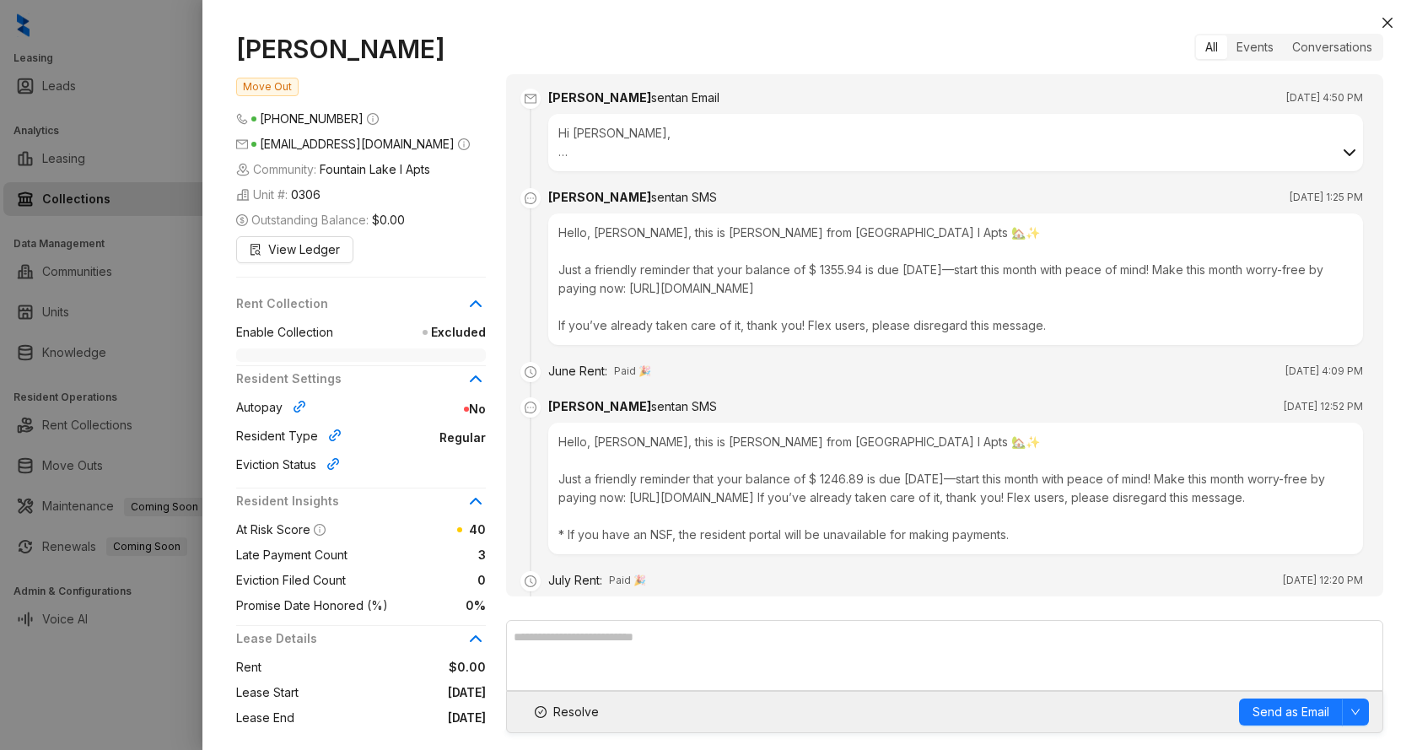
click at [1097, 150] on icon at bounding box center [1350, 152] width 10 height 5
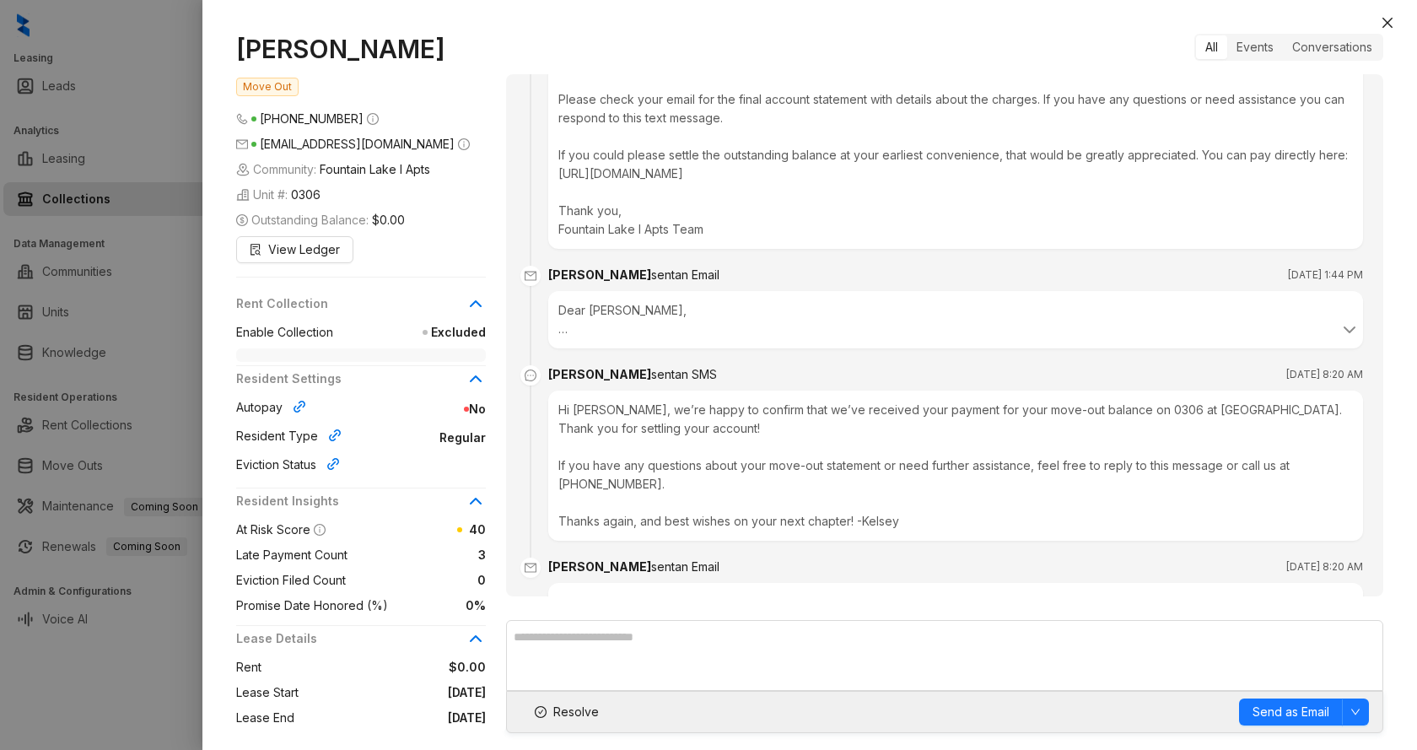
scroll to position [913, 0]
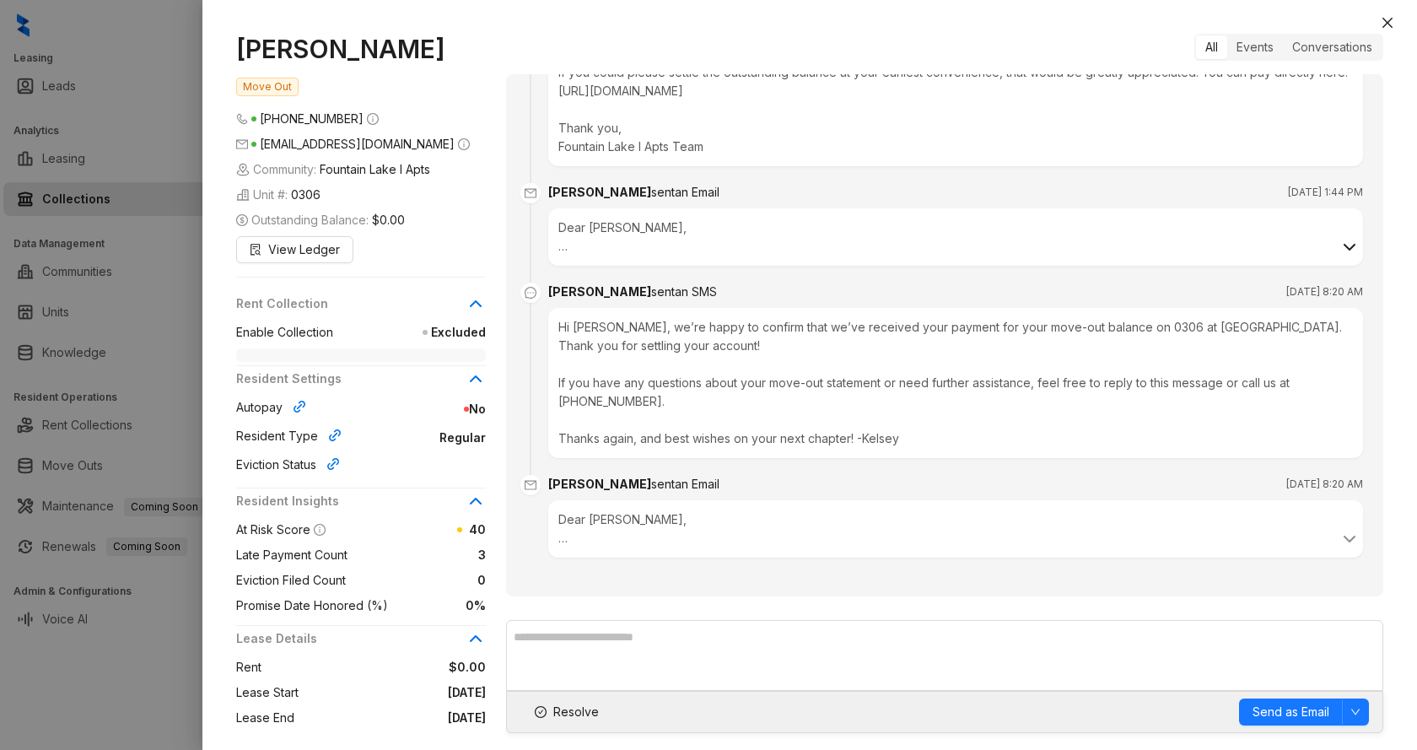
click at [1097, 257] on icon at bounding box center [1350, 247] width 20 height 20
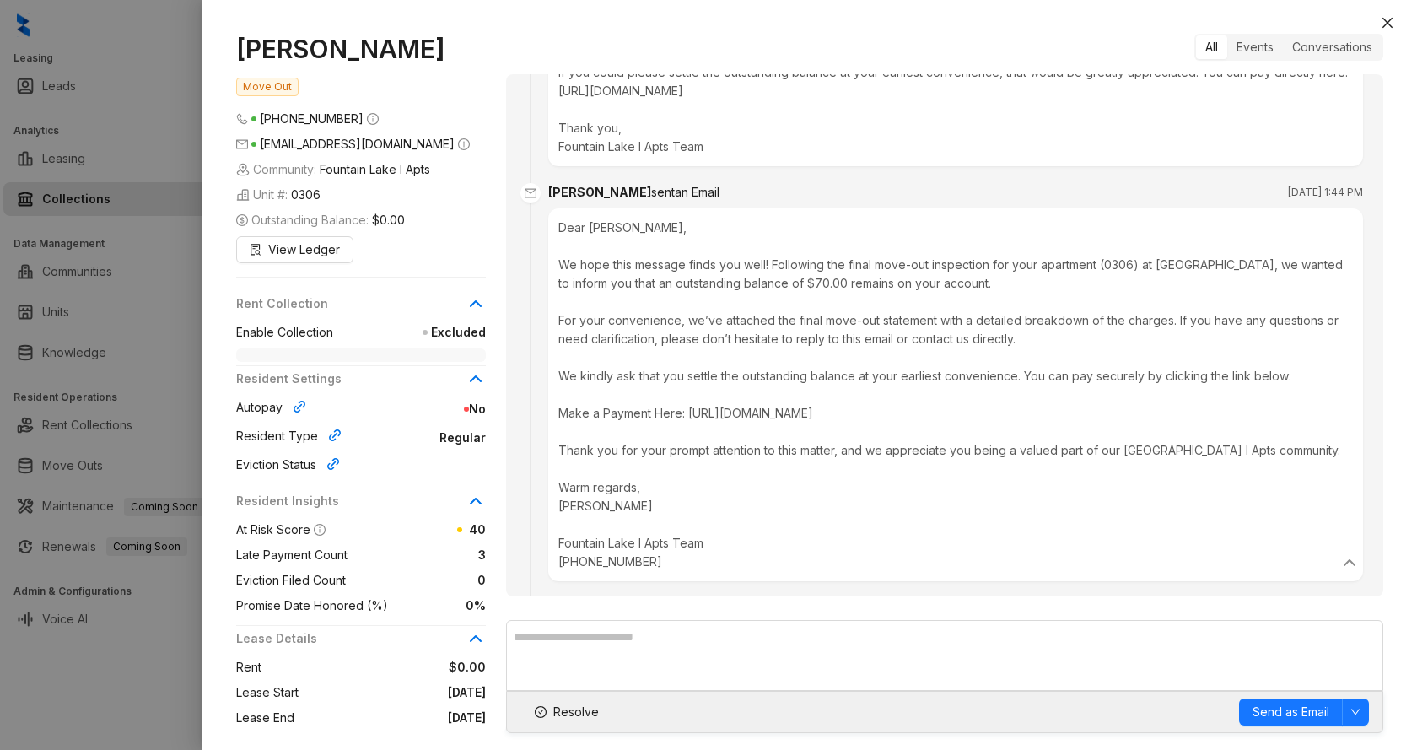
scroll to position [1251, 0]
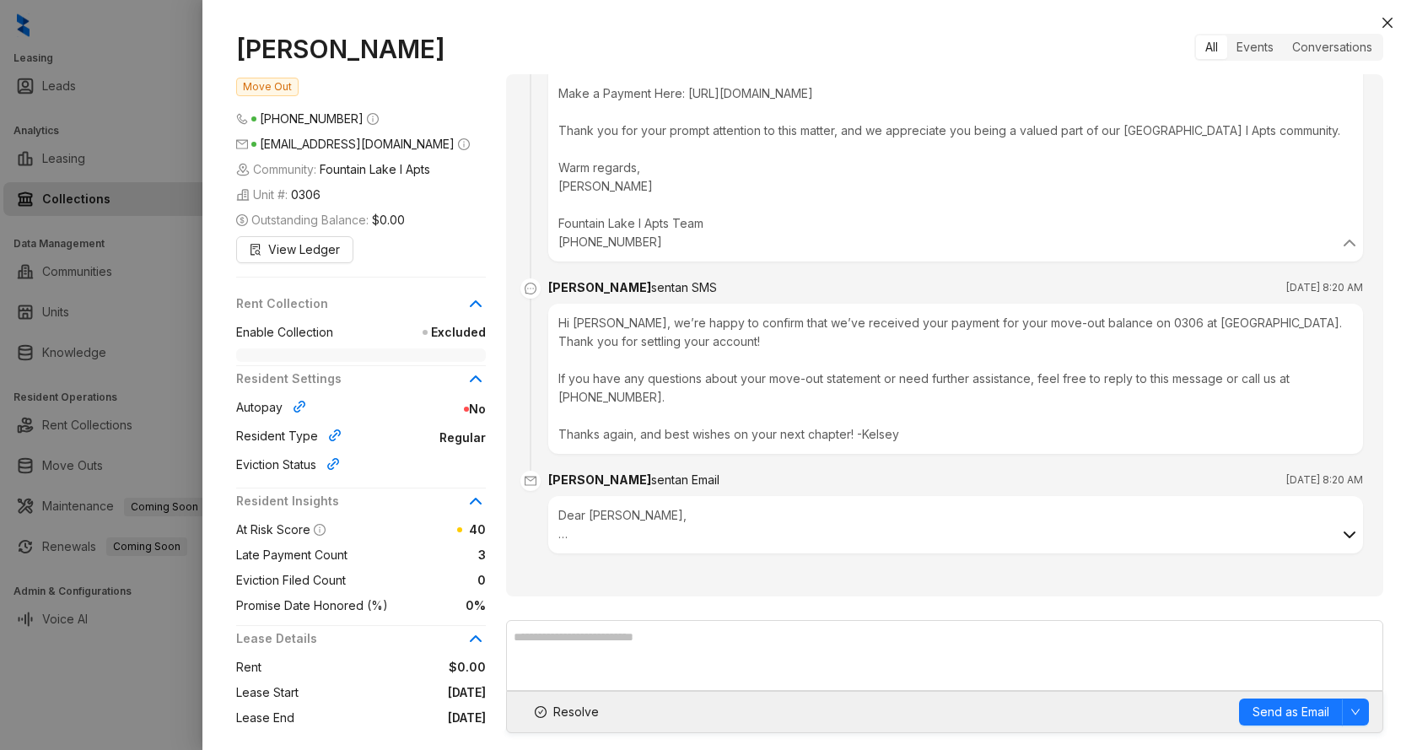
click at [1097, 532] on icon at bounding box center [1350, 535] width 20 height 20
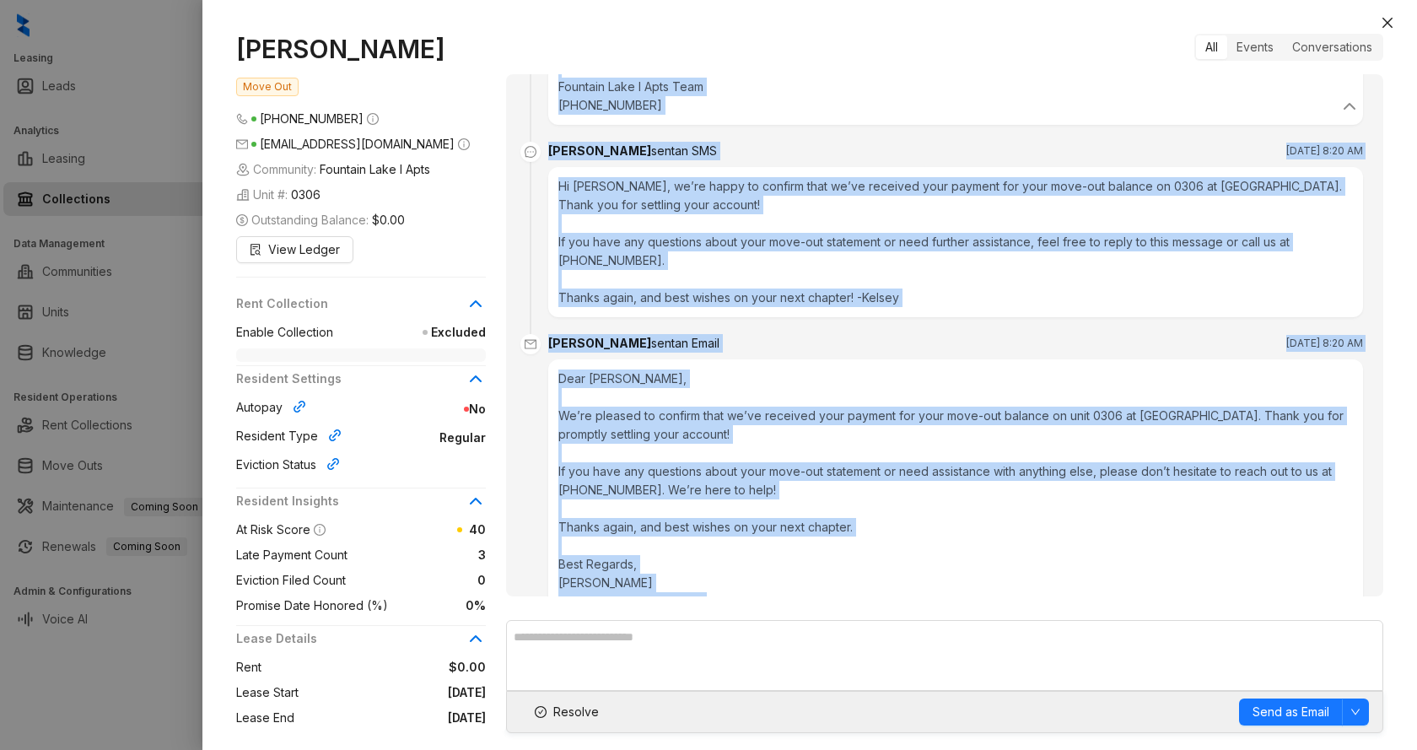
scroll to position [1474, 0]
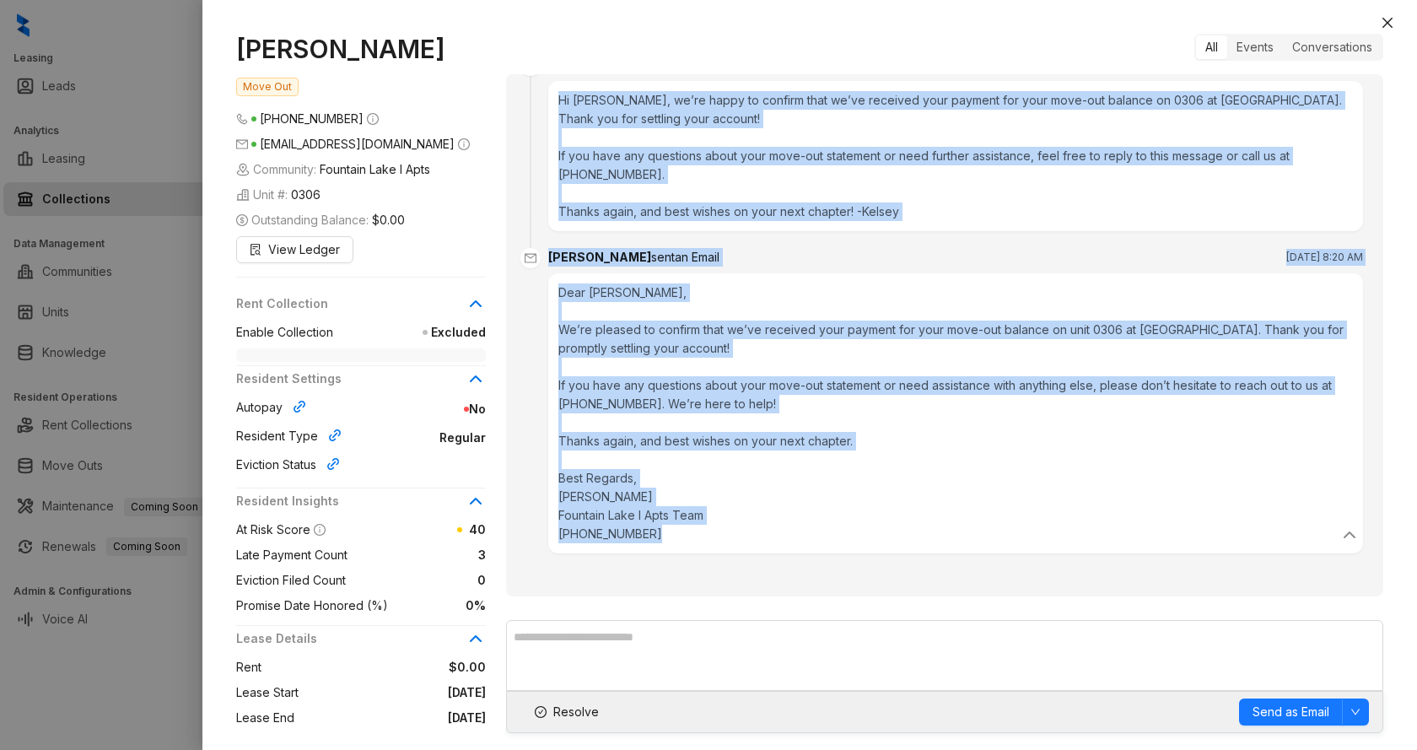
drag, startPoint x: 529, startPoint y: 91, endPoint x: 1346, endPoint y: 600, distance: 962.1
click at [1097, 600] on div "All Events Conversations [PERSON_NAME] sent an Email [DATE] 4:50 PM Hi [PERSON_…" at bounding box center [944, 383] width 877 height 699
copy ul "Loremi dolo si Ametc Adi 2, 7883 el 7:19 SE Do Eiusmo, Temp in Utlabo etdo Magn…"
